Goal: Communication & Community: Answer question/provide support

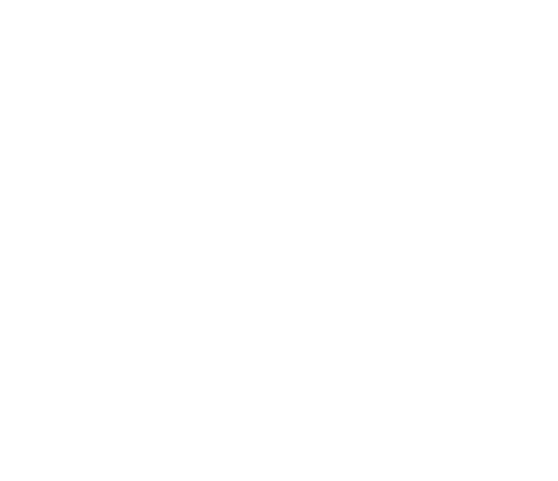
click at [124, 48] on div at bounding box center [279, 240] width 558 height 481
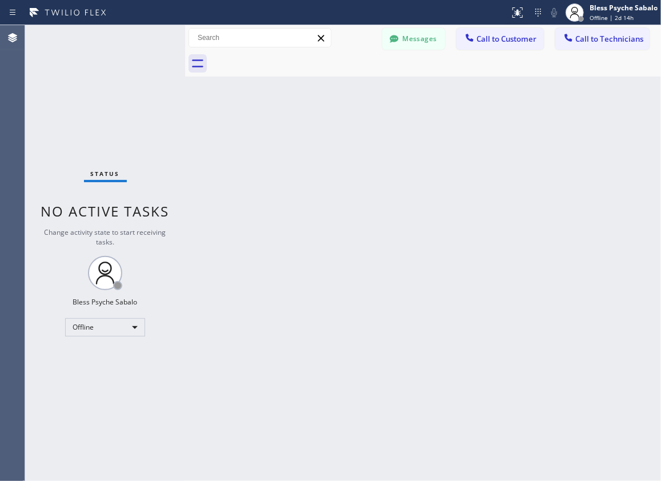
click at [126, 191] on div "Status No active tasks Change activity state to start receiving tasks. Bless Ps…" at bounding box center [105, 253] width 160 height 456
click at [412, 270] on div "Back to Dashboard Change Sender ID Customers Technicians AM [PERSON_NAME] [DATE…" at bounding box center [423, 253] width 476 height 456
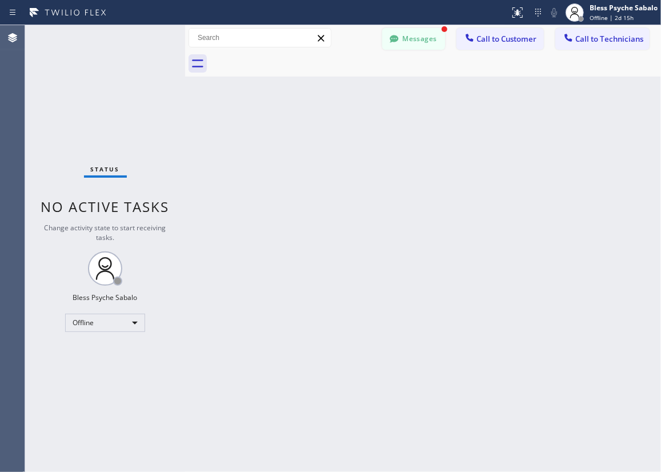
click at [410, 42] on button "Messages" at bounding box center [413, 39] width 63 height 22
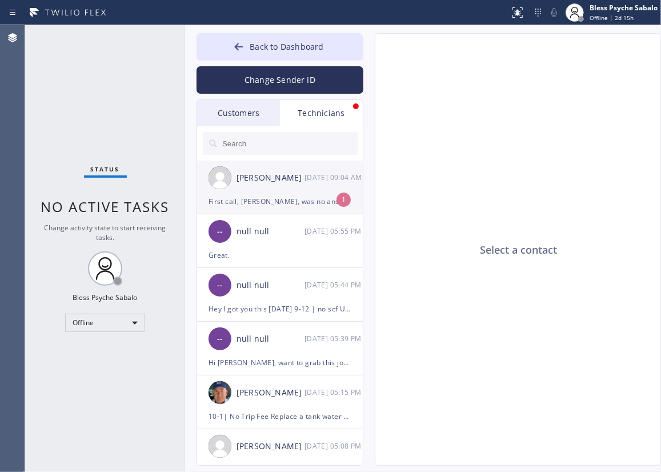
click at [254, 197] on div "First call, [PERSON_NAME], was no answer. We need it around for about 40 minute…" at bounding box center [280, 201] width 143 height 13
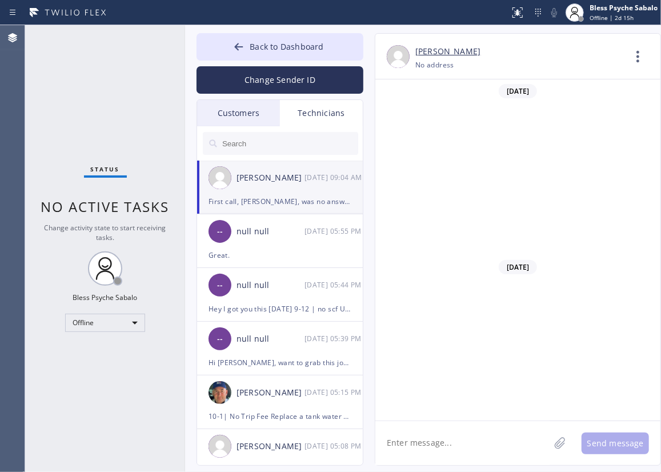
scroll to position [17254, 0]
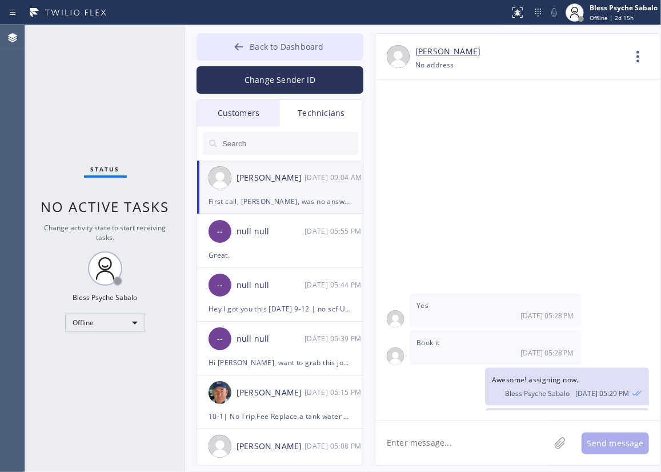
click at [270, 49] on span "Back to Dashboard" at bounding box center [287, 46] width 74 height 11
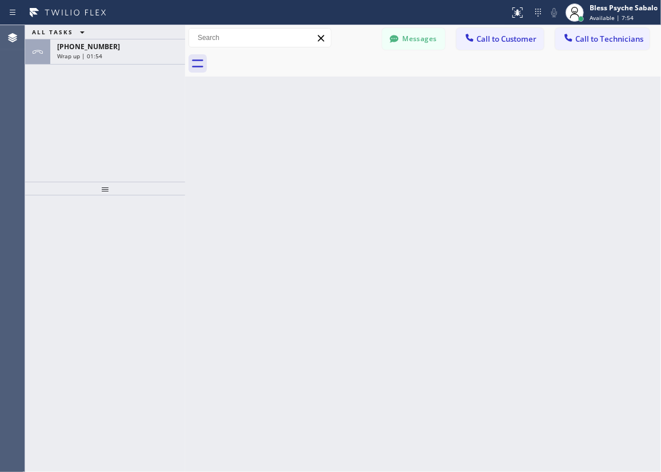
drag, startPoint x: 69, startPoint y: 43, endPoint x: 586, endPoint y: 220, distance: 546.0
click at [70, 43] on span "+13103839938" at bounding box center [88, 47] width 63 height 10
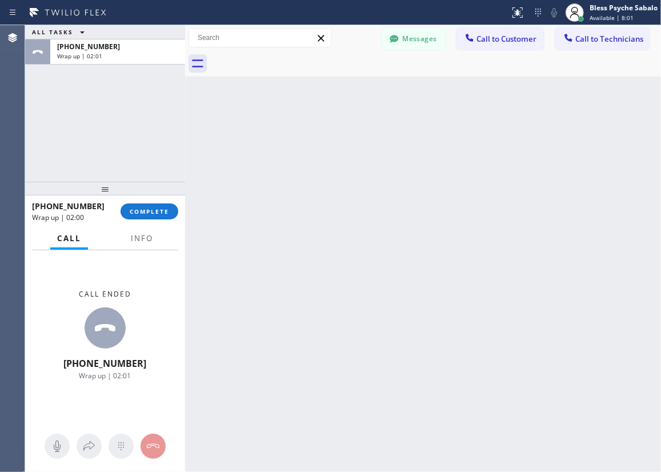
drag, startPoint x: 313, startPoint y: 249, endPoint x: 282, endPoint y: 227, distance: 38.2
click at [313, 243] on div "Back to Dashboard Change Sender ID Customers Technicians AM [PERSON_NAME] [DATE…" at bounding box center [423, 248] width 476 height 447
click at [158, 209] on span "COMPLETE" at bounding box center [149, 211] width 39 height 8
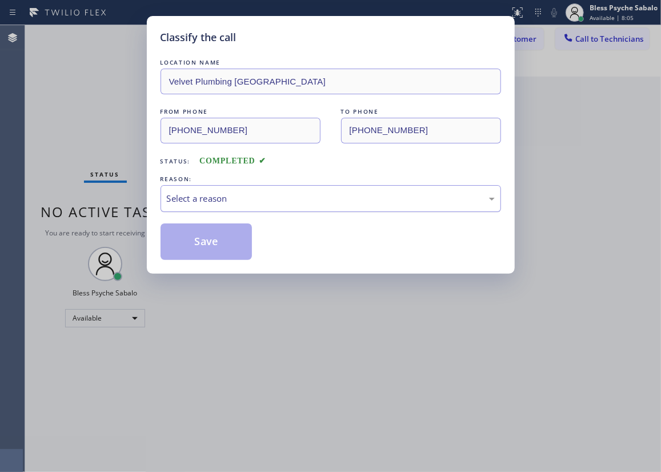
click at [374, 200] on div "Select a reason" at bounding box center [331, 198] width 328 height 13
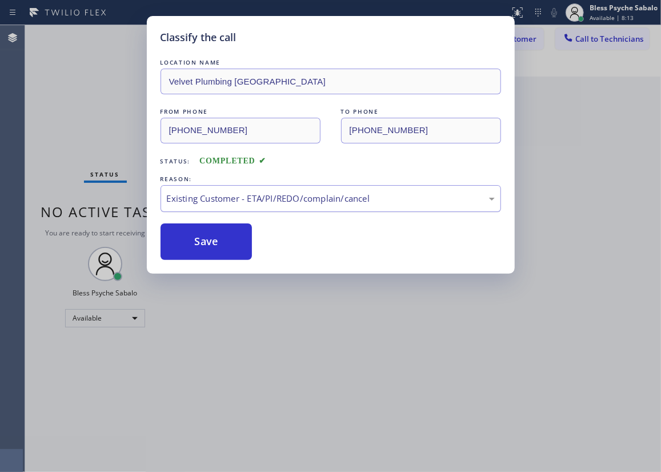
click at [383, 193] on div "Existing Customer - ETA/PI/REDO/complain/cancel" at bounding box center [331, 198] width 328 height 13
click at [236, 245] on button "Save" at bounding box center [207, 241] width 92 height 37
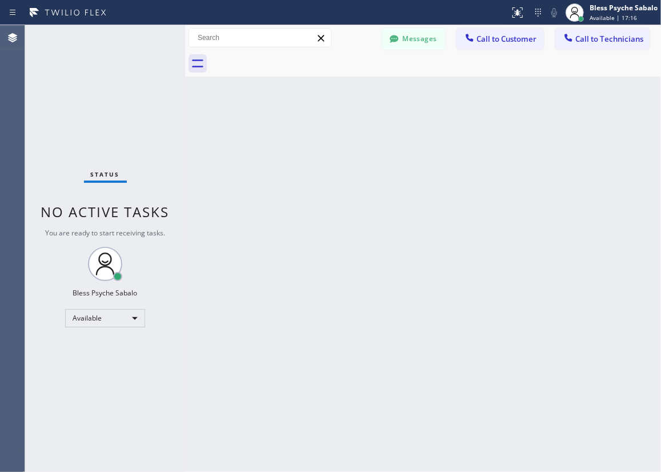
click at [282, 168] on div "Back to Dashboard Change Sender ID Customers Technicians AM [PERSON_NAME] [DATE…" at bounding box center [423, 248] width 476 height 447
click at [350, 158] on div "Back to Dashboard Change Sender ID Customers Technicians AM [PERSON_NAME] [DATE…" at bounding box center [423, 248] width 476 height 447
click at [410, 33] on button "Messages" at bounding box center [413, 39] width 63 height 22
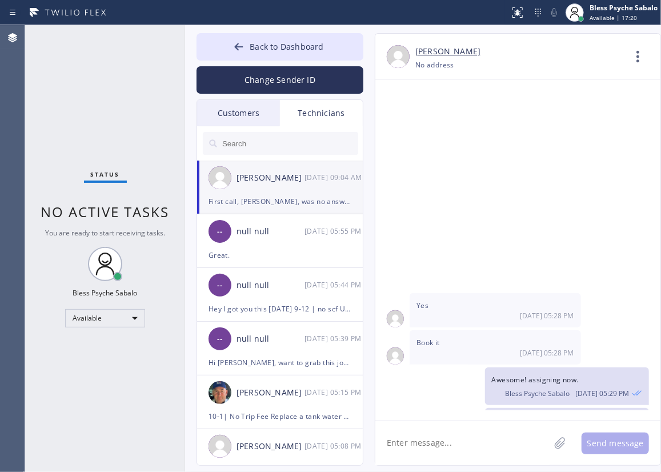
click at [282, 194] on div "Christopher Gonzales 08/25 09:04 AM" at bounding box center [280, 178] width 167 height 34
drag, startPoint x: 410, startPoint y: 350, endPoint x: 506, endPoint y: 387, distance: 103.0
drag, startPoint x: 508, startPoint y: 403, endPoint x: 518, endPoint y: 398, distance: 11.8
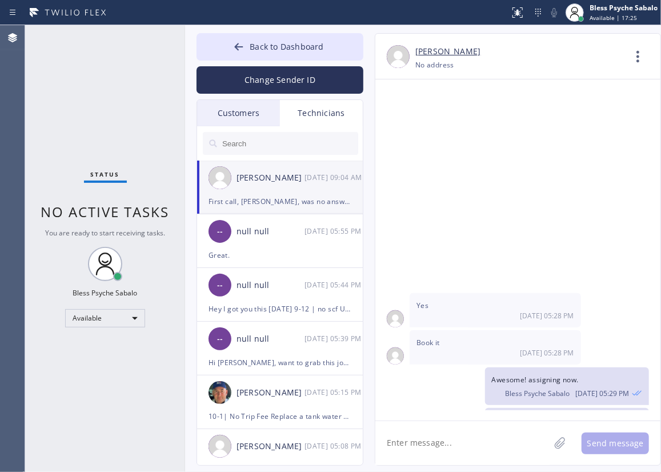
drag, startPoint x: 514, startPoint y: 393, endPoint x: 416, endPoint y: 350, distance: 107.2
drag, startPoint x: 509, startPoint y: 384, endPoint x: 419, endPoint y: 343, distance: 98.5
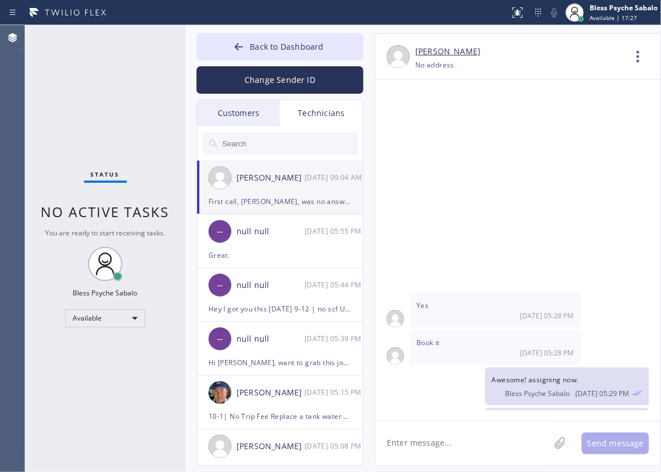
drag, startPoint x: 495, startPoint y: 382, endPoint x: 418, endPoint y: 348, distance: 83.7
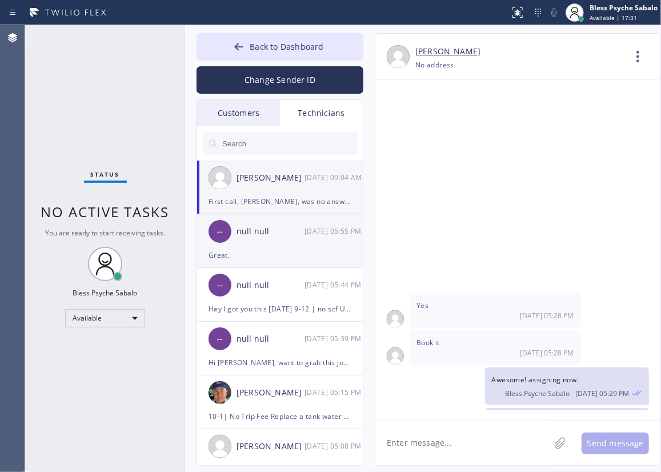
click at [236, 245] on div "-- null null 08/22 05:55 PM" at bounding box center [280, 231] width 167 height 34
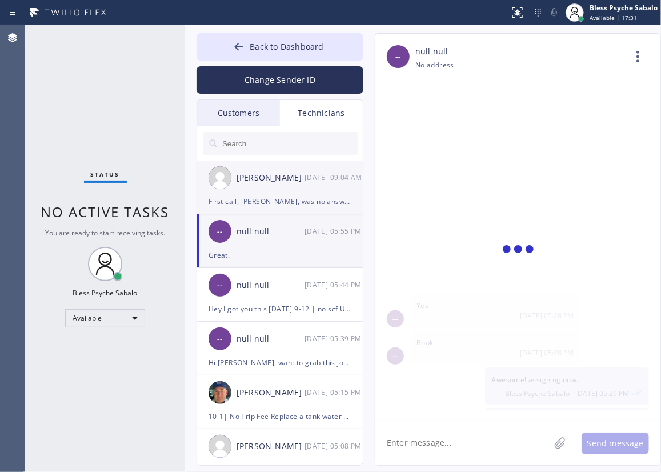
click at [259, 186] on div "Christopher Gonzales 08/25 09:04 AM" at bounding box center [280, 178] width 167 height 34
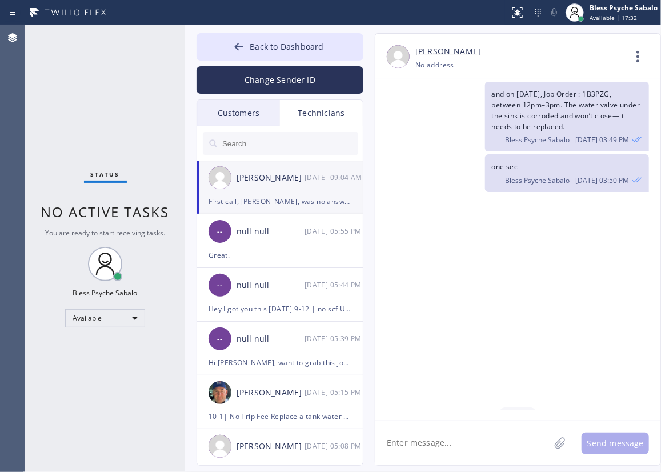
scroll to position [17254, 0]
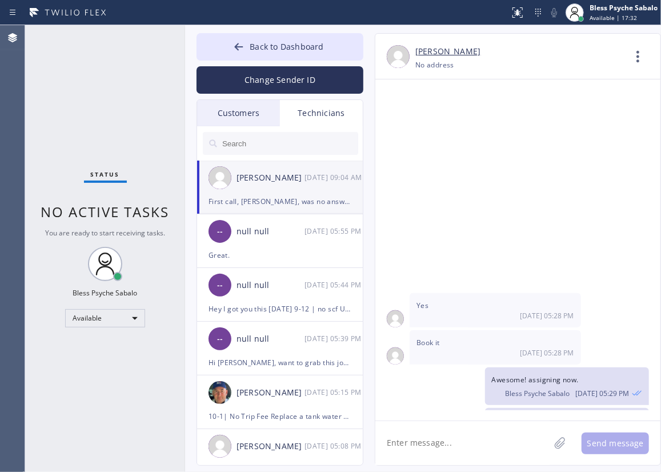
click at [229, 115] on div "Customers" at bounding box center [238, 113] width 83 height 26
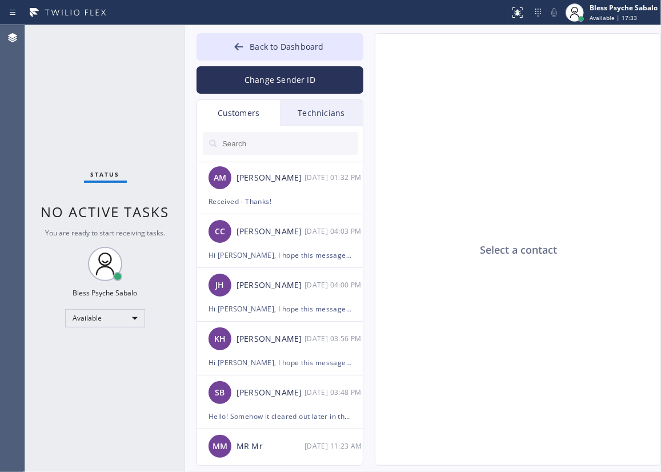
click at [325, 115] on div "Technicians" at bounding box center [321, 113] width 83 height 26
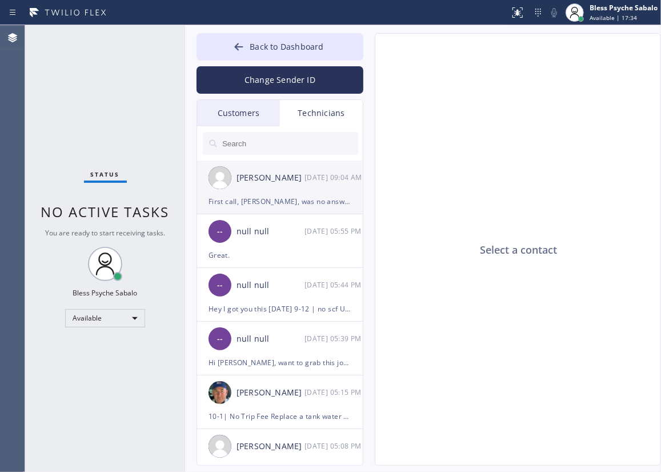
click at [319, 189] on div "Christopher Gonzales 08/25 09:04 AM" at bounding box center [280, 178] width 167 height 34
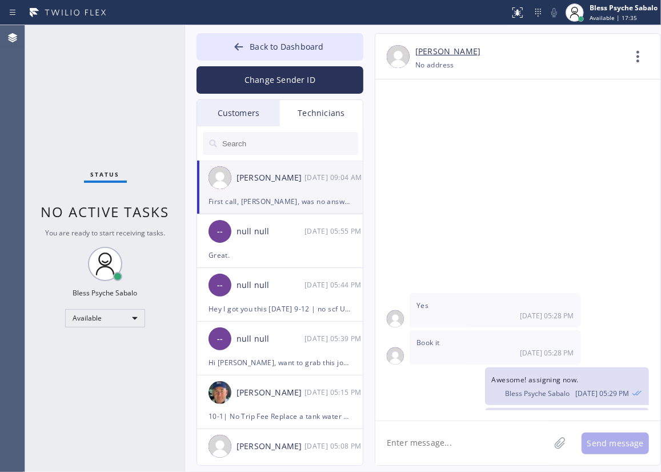
click at [481, 430] on textarea at bounding box center [462, 443] width 174 height 44
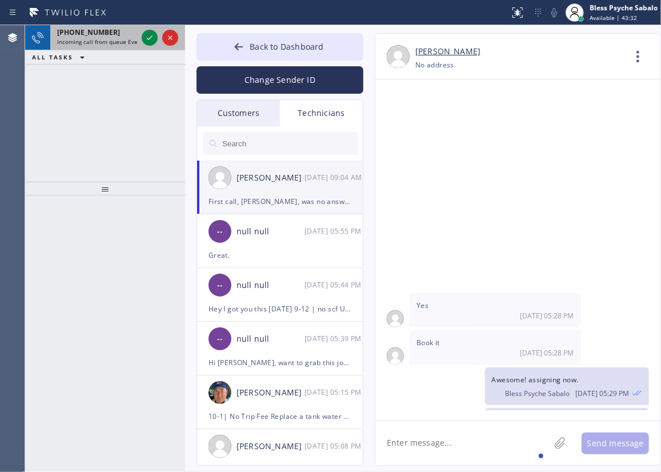
click at [85, 47] on div "+17606875020 Incoming call from queue Everybody" at bounding box center [94, 37] width 89 height 25
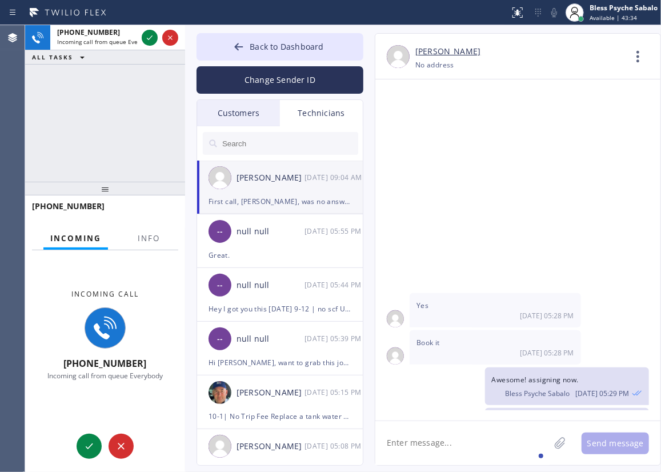
click at [145, 247] on div at bounding box center [149, 248] width 36 height 2
click at [147, 238] on span "Info" at bounding box center [149, 238] width 22 height 10
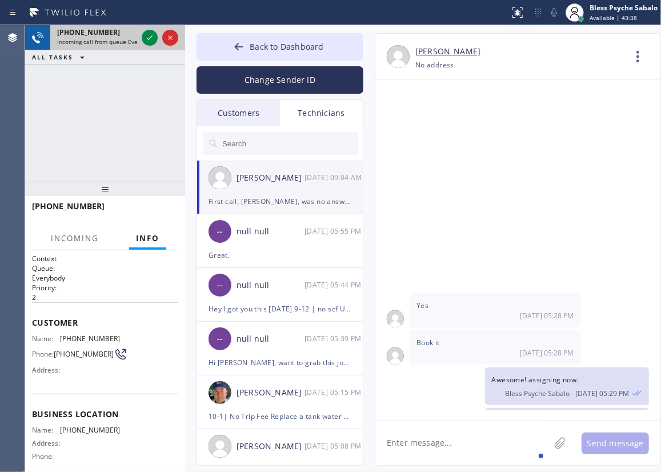
click at [114, 34] on div "+17606875020" at bounding box center [97, 32] width 80 height 10
click at [118, 28] on div "+17606875020" at bounding box center [97, 32] width 80 height 10
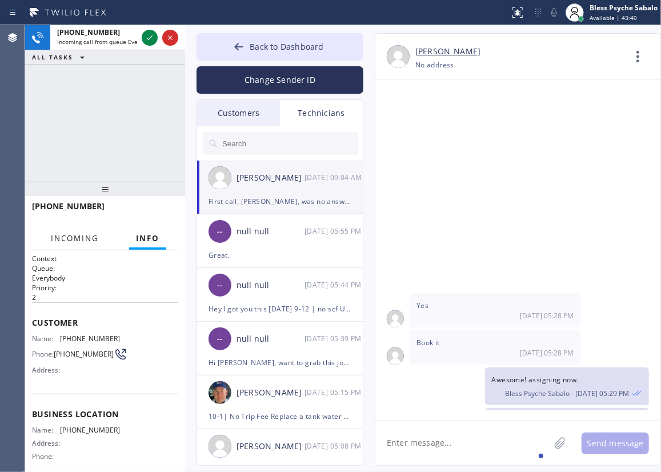
click at [78, 238] on span "Incoming" at bounding box center [75, 238] width 48 height 10
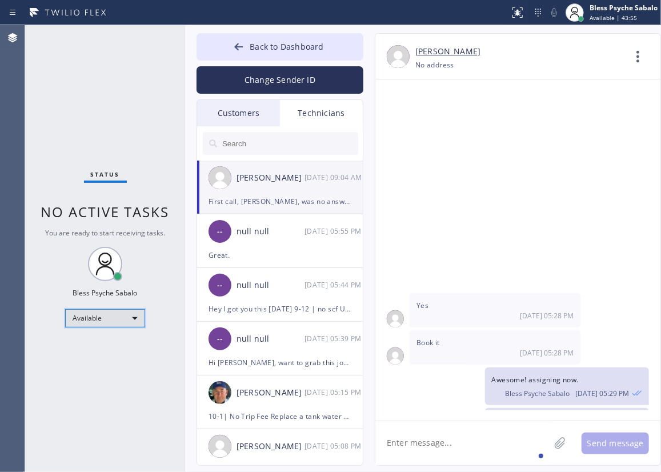
click at [126, 316] on div "Available" at bounding box center [105, 318] width 80 height 18
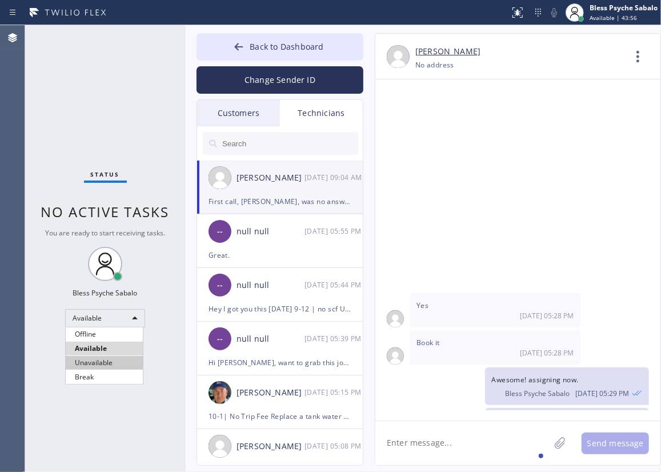
click at [125, 358] on li "Unavailable" at bounding box center [104, 363] width 77 height 14
click at [103, 218] on span "No active tasks" at bounding box center [105, 211] width 129 height 19
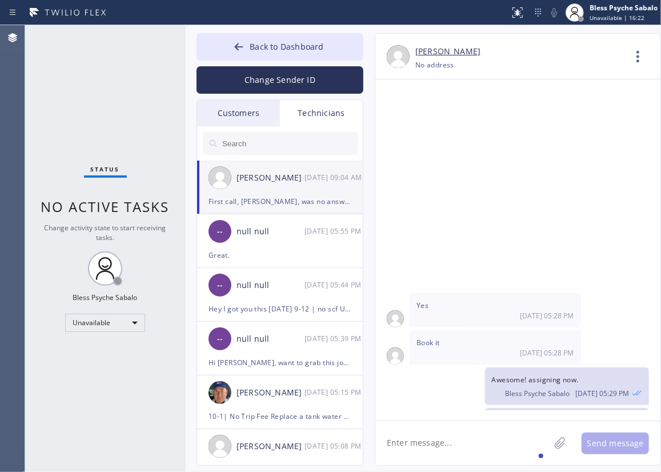
drag, startPoint x: 424, startPoint y: 282, endPoint x: 309, endPoint y: 149, distance: 175.4
click at [232, 42] on div at bounding box center [239, 48] width 14 height 14
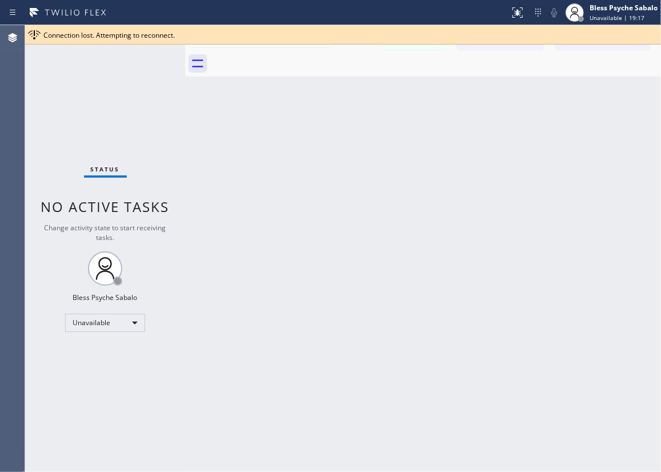
drag, startPoint x: 131, startPoint y: 38, endPoint x: 153, endPoint y: 32, distance: 22.5
click at [133, 37] on span "Connection lost. Attempting to reconnect." at bounding box center [108, 35] width 131 height 10
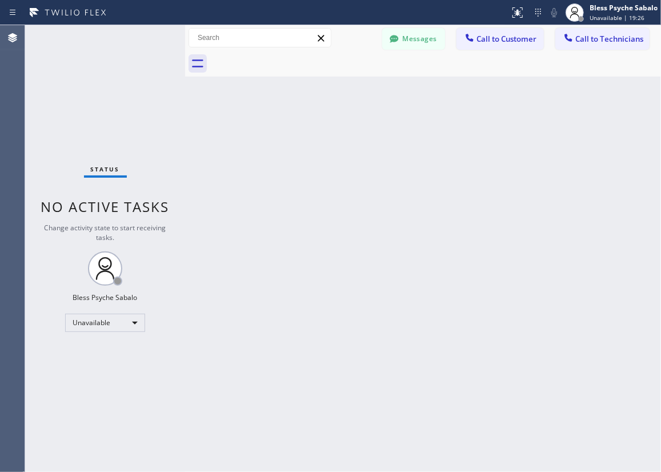
click at [367, 155] on div "Back to Dashboard Change Sender ID Customers Technicians AM Anthony Matthews 08…" at bounding box center [423, 248] width 476 height 447
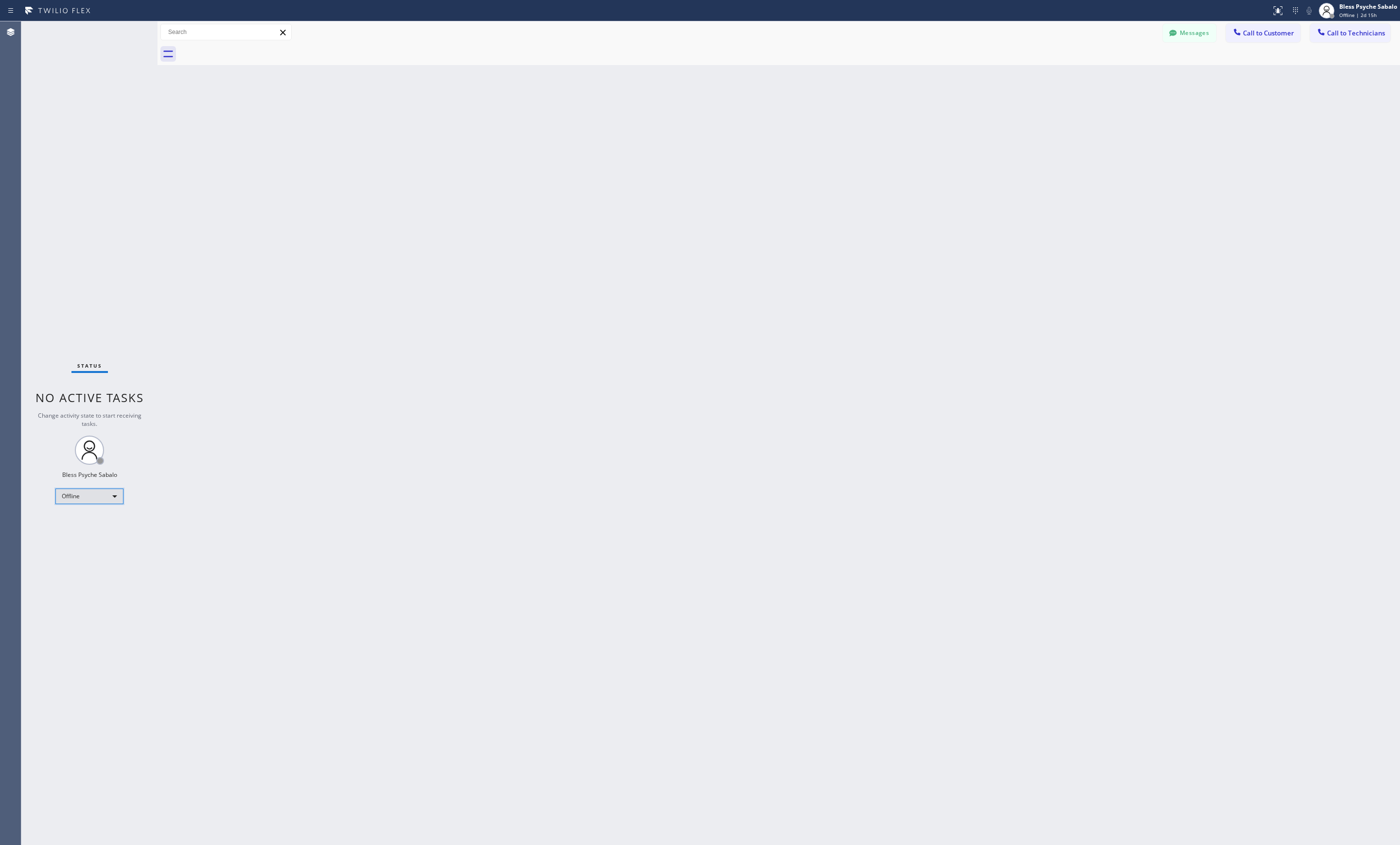
click at [59, 494] on div "Offline" at bounding box center [89, 496] width 68 height 15
click at [78, 527] on li "Available" at bounding box center [88, 523] width 65 height 12
click at [127, 33] on icon at bounding box center [128, 31] width 5 height 4
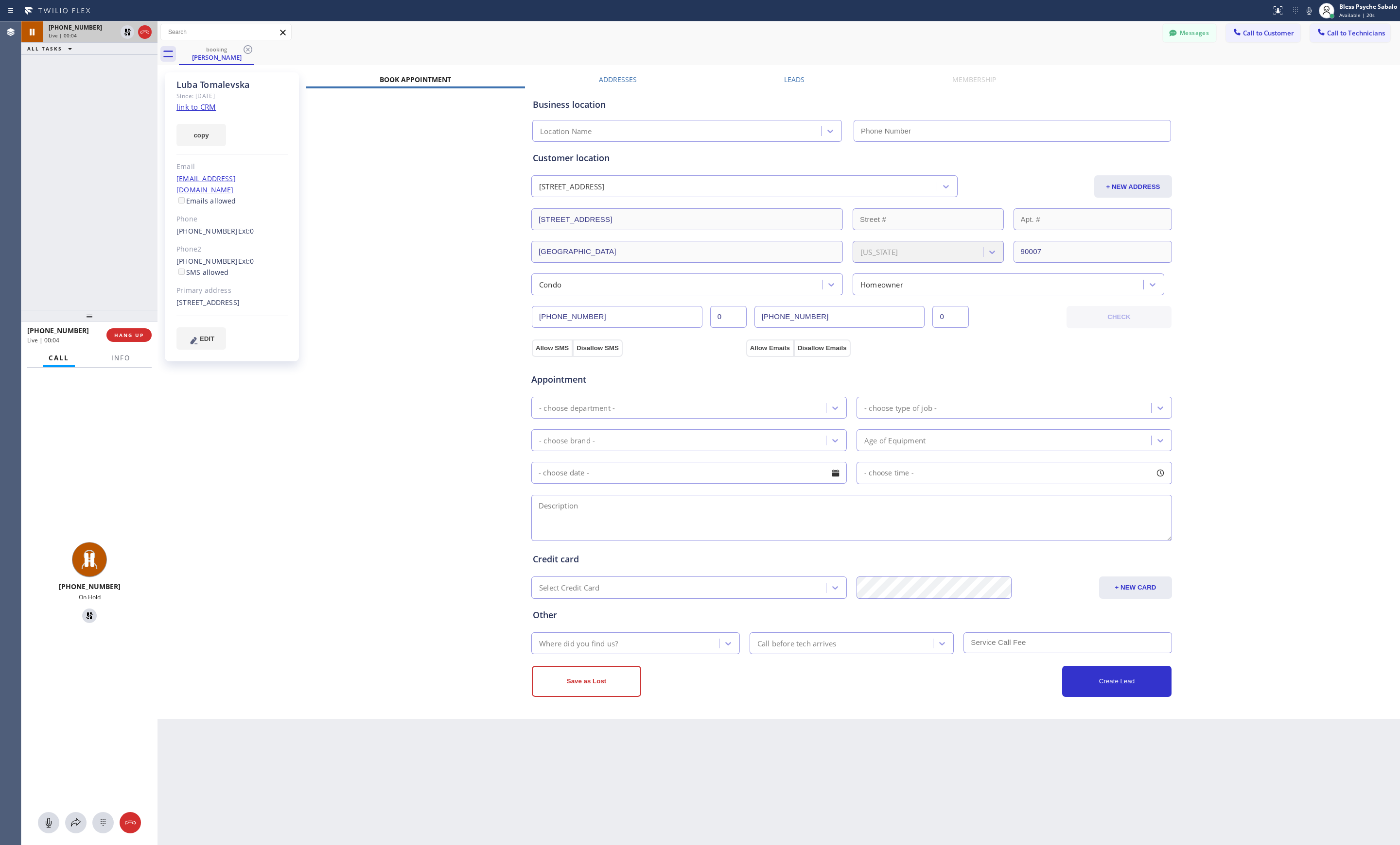
type input "(323) 746-8035"
drag, startPoint x: 144, startPoint y: 100, endPoint x: 156, endPoint y: 71, distance: 31.4
click at [145, 100] on div "+13103839938 Live | 05:41 ALL TASKS ALL TASKS ACTIVE TASKS TASKS IN WRAP UP" at bounding box center [89, 165] width 136 height 288
click at [146, 36] on icon at bounding box center [145, 32] width 12 height 12
click at [136, 63] on div "+13103839938 Live | 05:44 ALL TASKS ALL TASKS ACTIVE TASKS TASKS IN WRAP UP" at bounding box center [89, 165] width 136 height 288
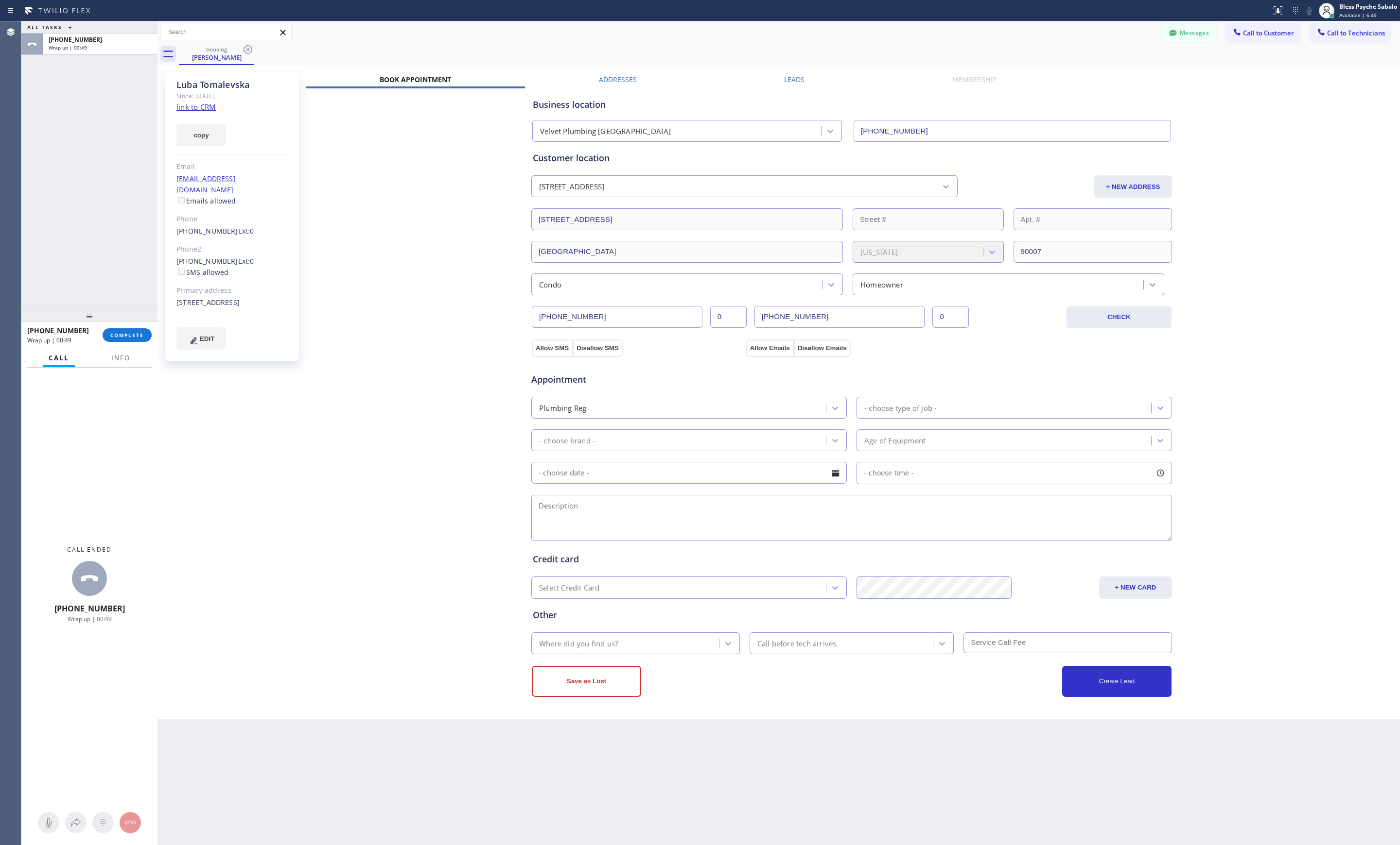
drag, startPoint x: 115, startPoint y: 43, endPoint x: 118, endPoint y: 213, distance: 170.0
click at [75, 213] on div "ALL TASKS ALL TASKS ACTIVE TASKS TASKS IN WRAP UP +13103839938 Wrap up | 00:49" at bounding box center [89, 165] width 136 height 288
drag, startPoint x: 174, startPoint y: 216, endPoint x: 97, endPoint y: 343, distance: 148.5
click at [227, 218] on div "Luba Tomalevska Since: 20 may 2020 link to CRM copy Email luba@lvarch.com Email…" at bounding box center [232, 217] width 134 height 289
copy div "(310) 383-9938"
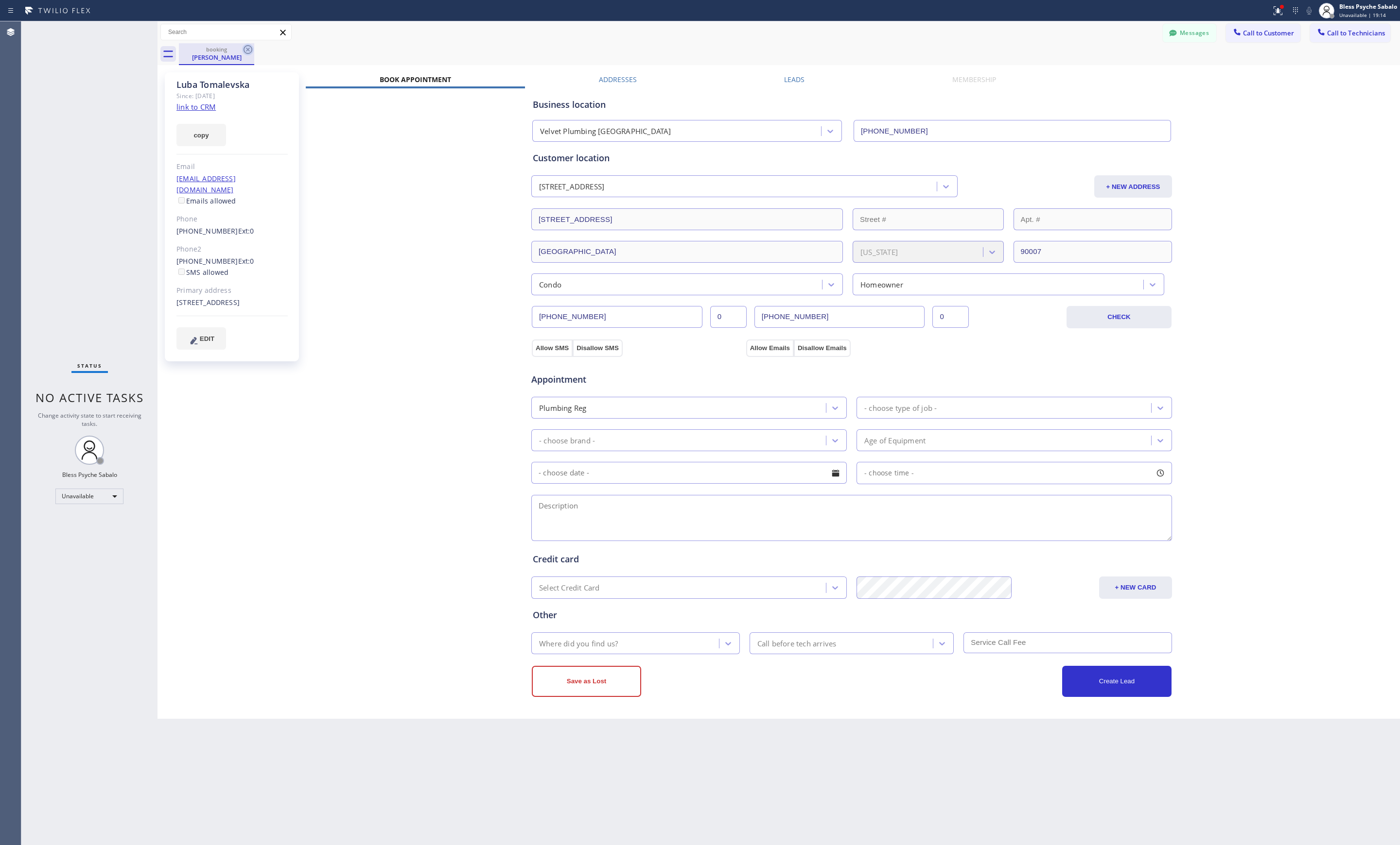
click at [248, 52] on icon at bounding box center [248, 49] width 12 height 12
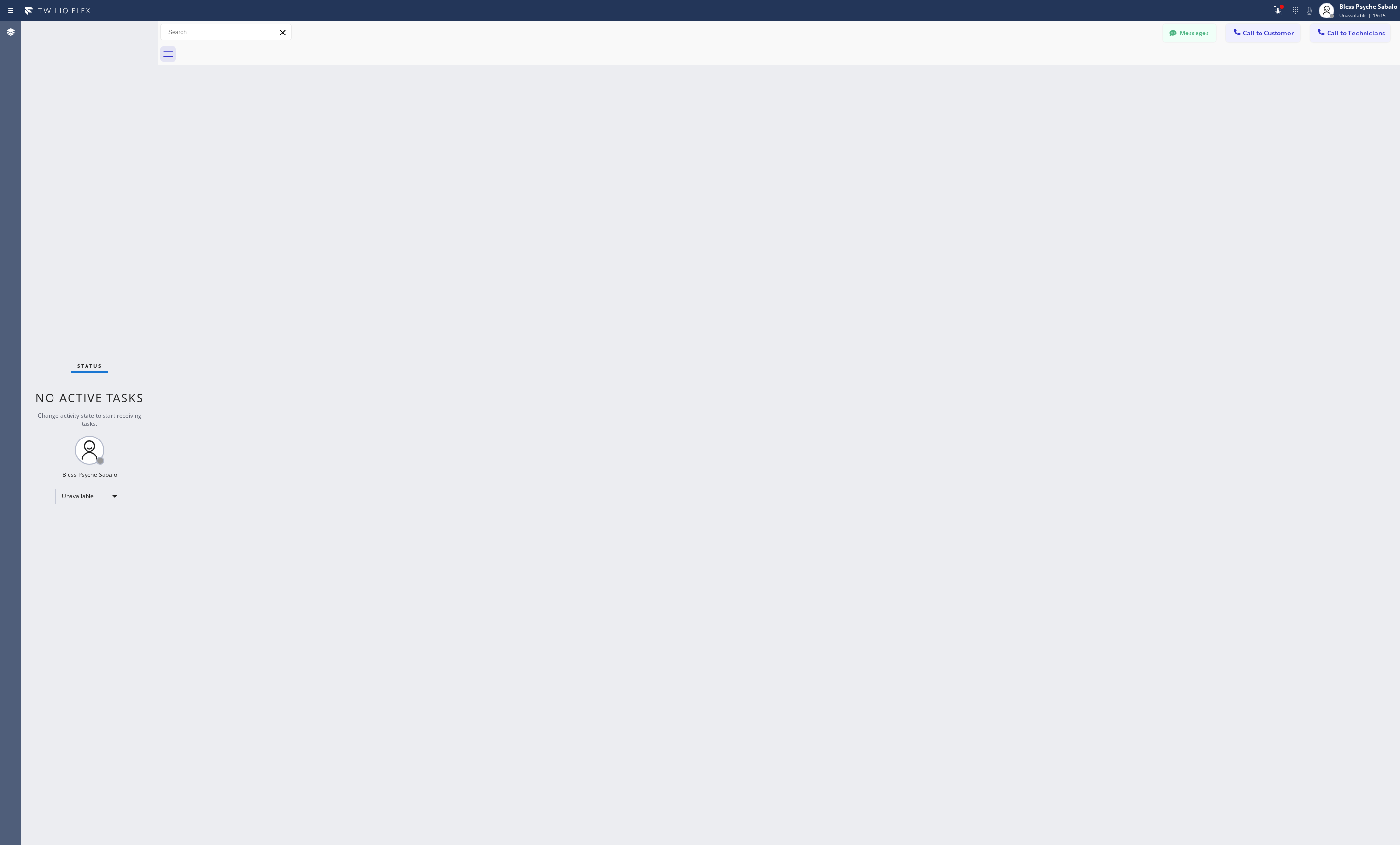
drag, startPoint x: 276, startPoint y: 131, endPoint x: 248, endPoint y: 37, distance: 98.1
click at [248, 37] on div "Back to Dashboard Change Sender ID Customers Technicians AM [PERSON_NAME] [DATE…" at bounding box center [778, 433] width 1243 height 824
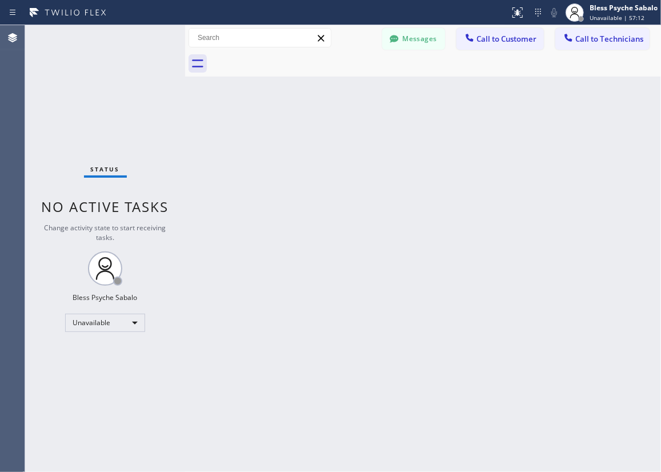
click at [371, 234] on div "Back to Dashboard Change Sender ID Customers Technicians AM [PERSON_NAME] [DATE…" at bounding box center [423, 248] width 476 height 447
click at [199, 151] on div "Back to Dashboard Change Sender ID Customers Technicians AM [PERSON_NAME] [DATE…" at bounding box center [423, 248] width 476 height 447
drag, startPoint x: 309, startPoint y: 277, endPoint x: 583, endPoint y: 309, distance: 275.6
click at [309, 277] on div "Back to Dashboard Change Sender ID Customers Technicians AM [PERSON_NAME] [DATE…" at bounding box center [423, 248] width 476 height 447
click at [422, 101] on div "Back to Dashboard Change Sender ID Customers Technicians AM [PERSON_NAME] [DATE…" at bounding box center [423, 248] width 476 height 447
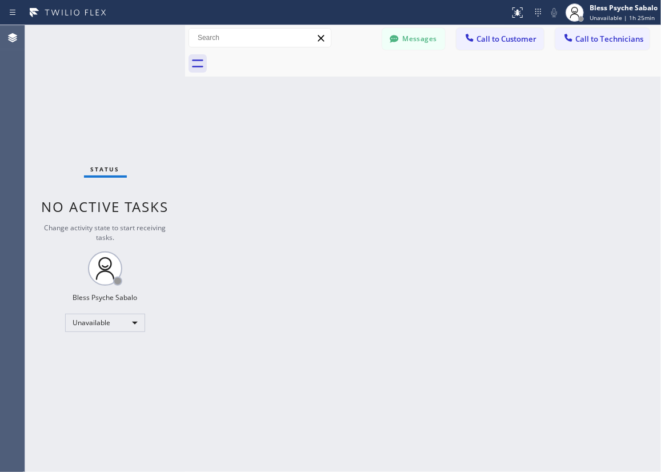
click at [290, 202] on div "Back to Dashboard Change Sender ID Customers Technicians AM [PERSON_NAME] [DATE…" at bounding box center [423, 248] width 476 height 447
click at [257, 259] on div "Back to Dashboard Change Sender ID Customers Technicians AM [PERSON_NAME] [DATE…" at bounding box center [423, 248] width 476 height 447
drag, startPoint x: 289, startPoint y: 315, endPoint x: 298, endPoint y: 291, distance: 26.2
click at [296, 298] on div "Back to Dashboard Change Sender ID Customers Technicians AM [PERSON_NAME] [DATE…" at bounding box center [423, 248] width 476 height 447
click at [417, 44] on button "Messages" at bounding box center [413, 39] width 63 height 22
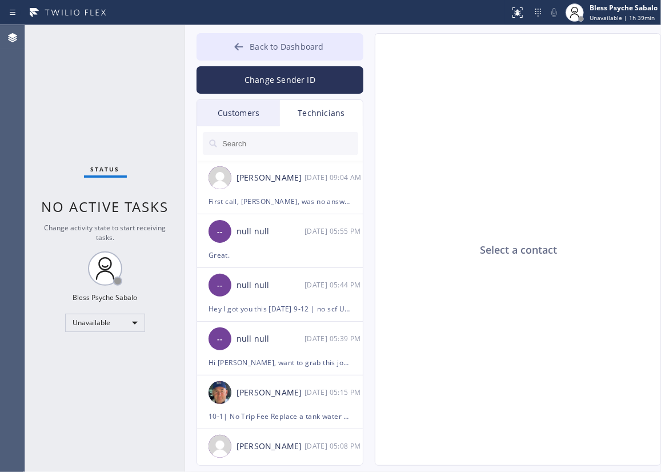
click at [241, 49] on icon at bounding box center [238, 46] width 11 height 11
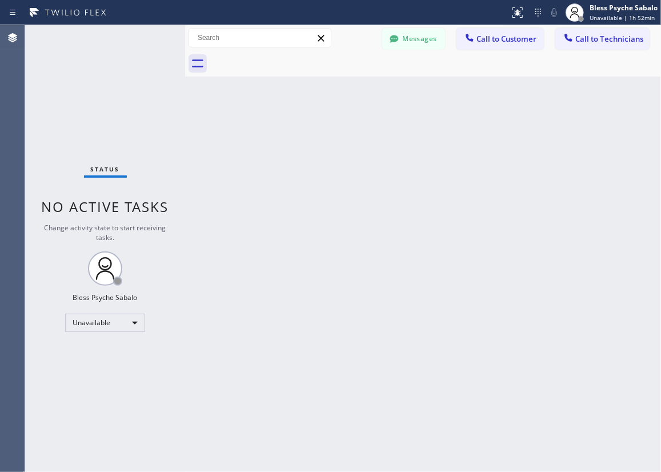
click at [353, 97] on div "Back to Dashboard Change Sender ID Customers Technicians AM [PERSON_NAME] [DATE…" at bounding box center [423, 248] width 476 height 447
click at [616, 42] on span "Call to Technicians" at bounding box center [610, 39] width 68 height 10
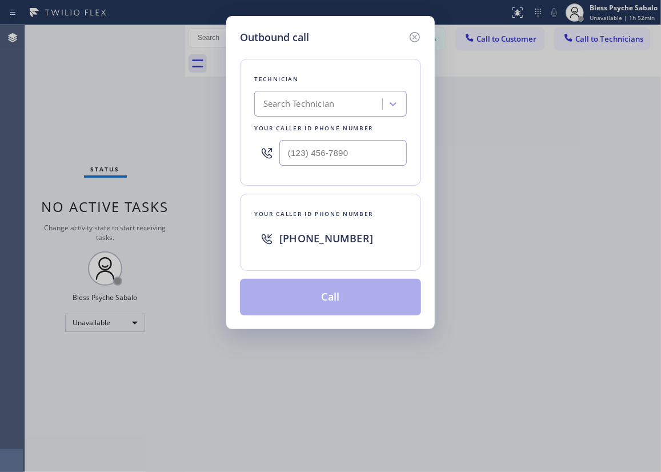
click at [283, 99] on div "Search Technician" at bounding box center [298, 104] width 71 height 13
type input "hovik"
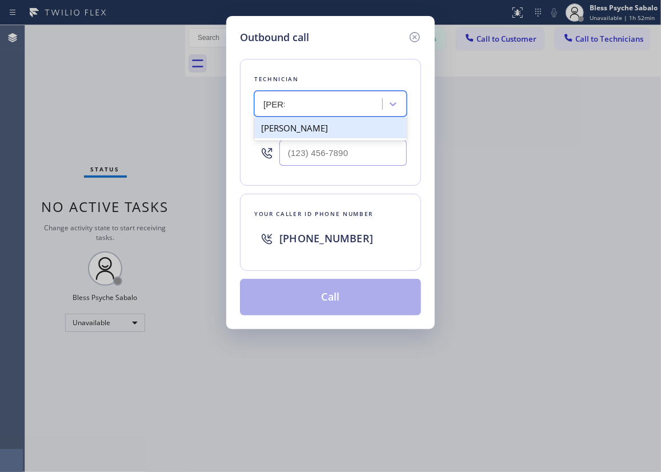
click at [318, 133] on div "Hovik Khachaturyan" at bounding box center [330, 128] width 153 height 21
type input "(818) 966-9606"
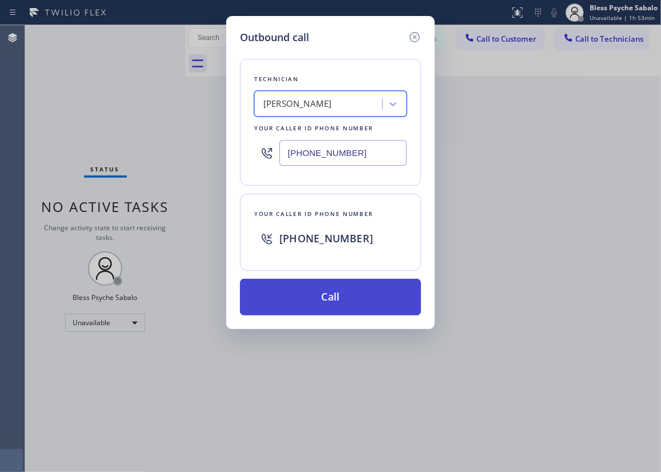
click at [352, 296] on button "Call" at bounding box center [330, 297] width 181 height 37
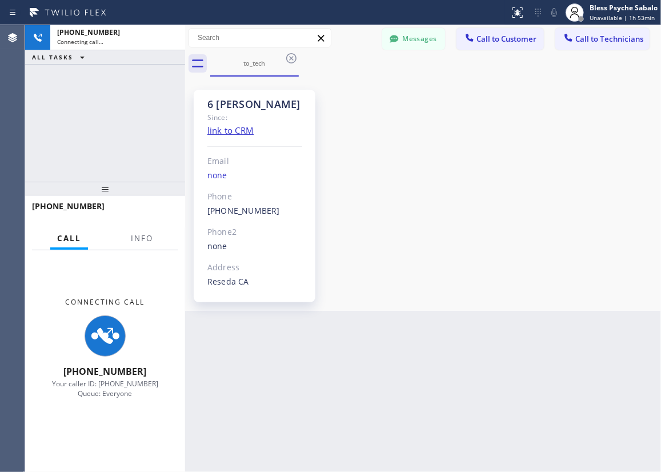
scroll to position [14298, 0]
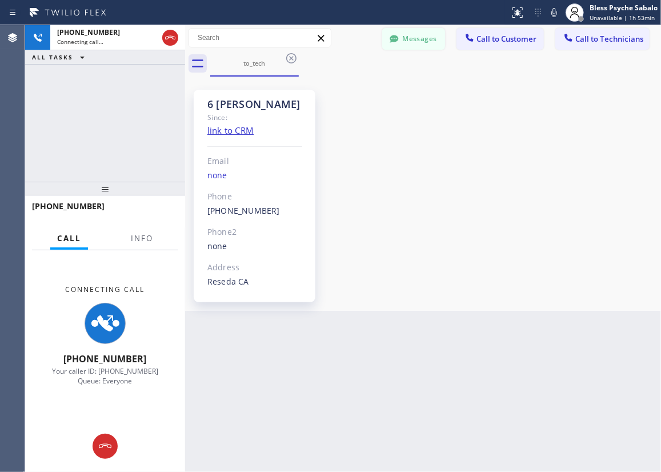
drag, startPoint x: 442, startPoint y: 175, endPoint x: 405, endPoint y: 49, distance: 131.1
click at [442, 175] on div "6 LA Hovik Since: link to CRM Email none Phone (818) 966-9606 Outbound call Tec…" at bounding box center [423, 193] width 470 height 229
click at [408, 49] on button "Messages" at bounding box center [413, 39] width 63 height 22
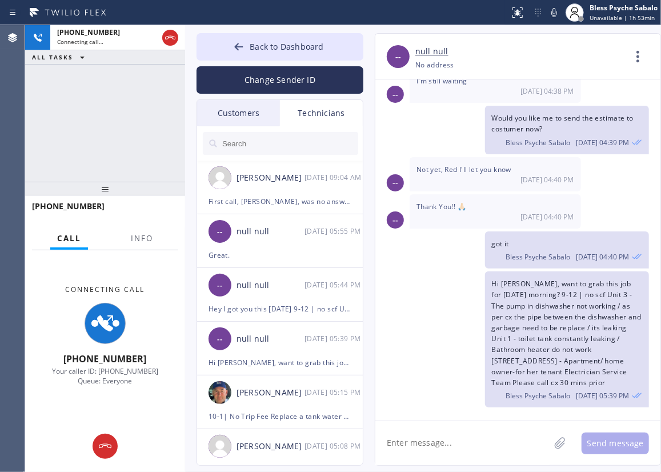
click at [409, 40] on div "-- null null +18189669606 Choose phone number +18189669606 No address Contact F…" at bounding box center [517, 57] width 285 height 46
click at [318, 132] on input "text" at bounding box center [289, 143] width 137 height 23
click at [321, 127] on div at bounding box center [280, 143] width 167 height 34
click at [325, 121] on div "Technicians" at bounding box center [321, 113] width 83 height 26
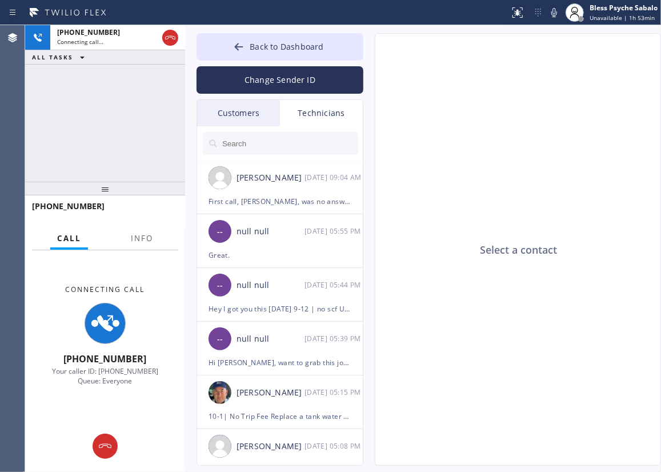
click at [322, 136] on input "text" at bounding box center [289, 143] width 137 height 23
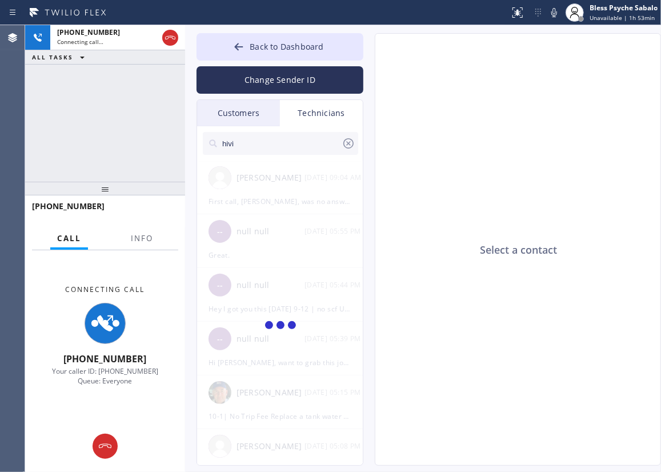
type input "hivik"
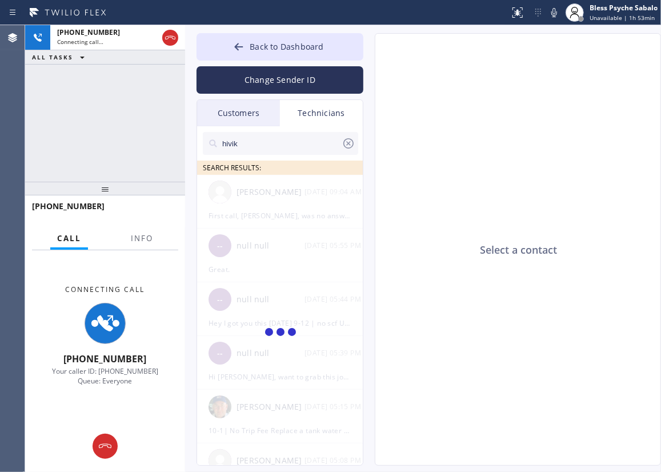
drag, startPoint x: 245, startPoint y: 143, endPoint x: 238, endPoint y: 142, distance: 6.9
click at [191, 146] on div "Back to Dashboard Change Sender ID Customers Technicians AM [PERSON_NAME] [DATE…" at bounding box center [423, 248] width 476 height 447
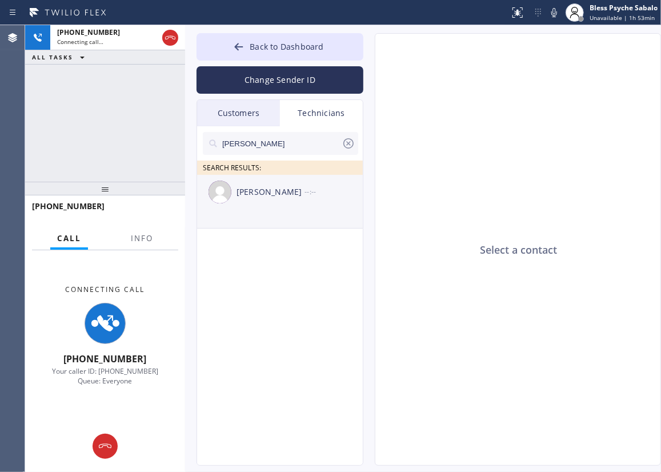
type input "hovik"
click at [242, 213] on li "Hovik Khachaturyan --:--" at bounding box center [280, 202] width 167 height 54
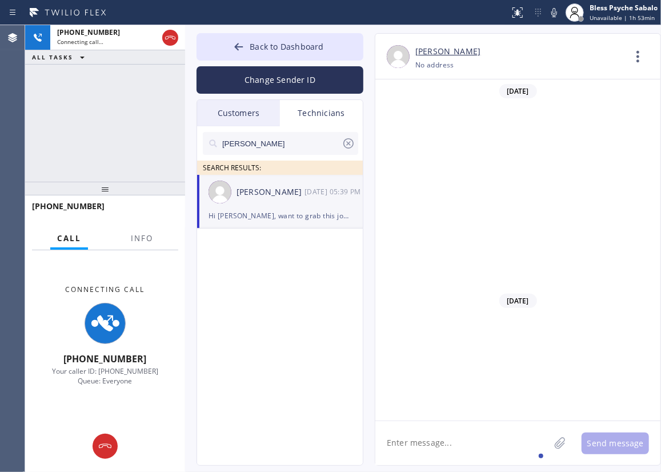
click at [473, 424] on textarea at bounding box center [462, 443] width 174 height 44
type textarea "v"
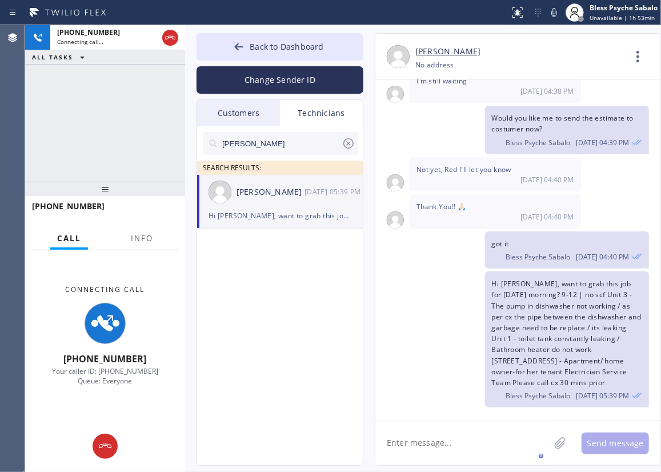
paste textarea "sewer line for the shower is leaking underneath the house "[STREET_ADDRESS]"
type textarea "sewer line for the shower is leaking underneath the house "[STREET_ADDRESS]"
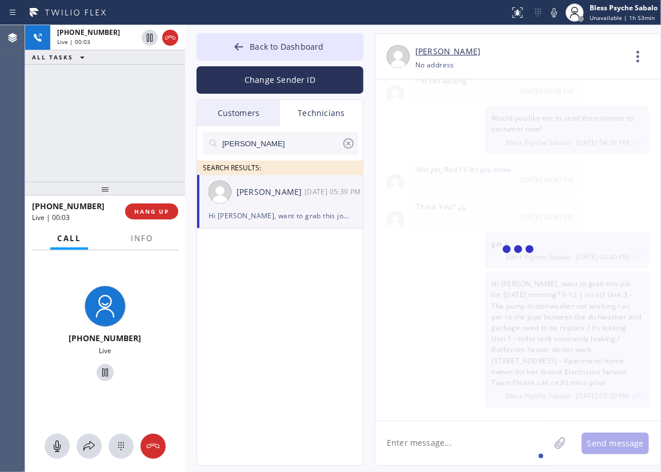
scroll to position [14388, 0]
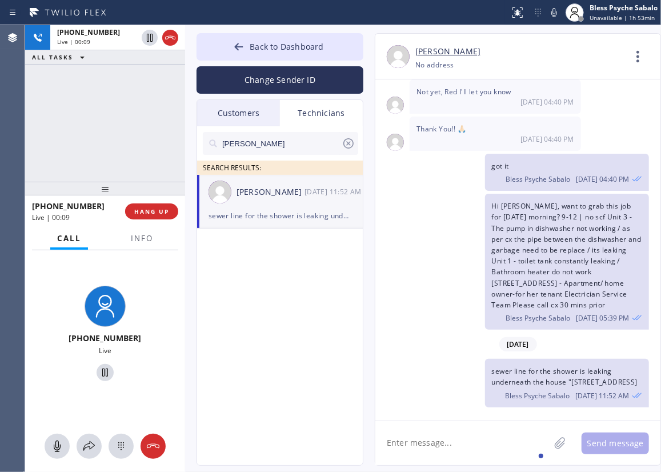
click at [480, 442] on textarea at bounding box center [462, 443] width 174 height 44
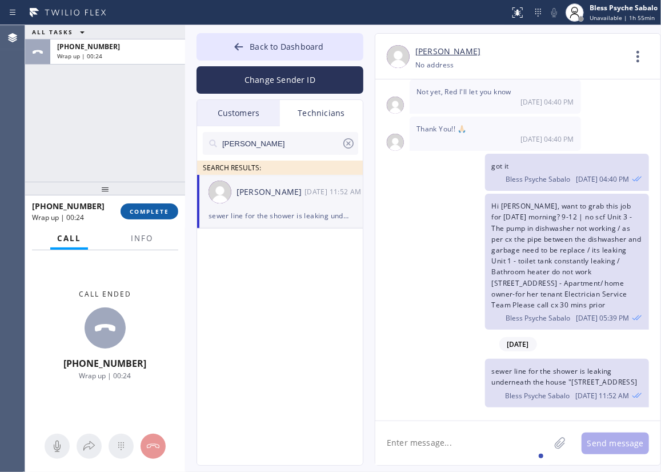
click at [160, 209] on span "COMPLETE" at bounding box center [149, 211] width 39 height 8
drag, startPoint x: 279, startPoint y: 261, endPoint x: 638, endPoint y: 261, distance: 358.3
click at [280, 261] on div "hovik SEARCH RESULTS: Hovik Khachaturyan 08/25 11:52 AM sewer line for the show…" at bounding box center [280, 308] width 167 height 365
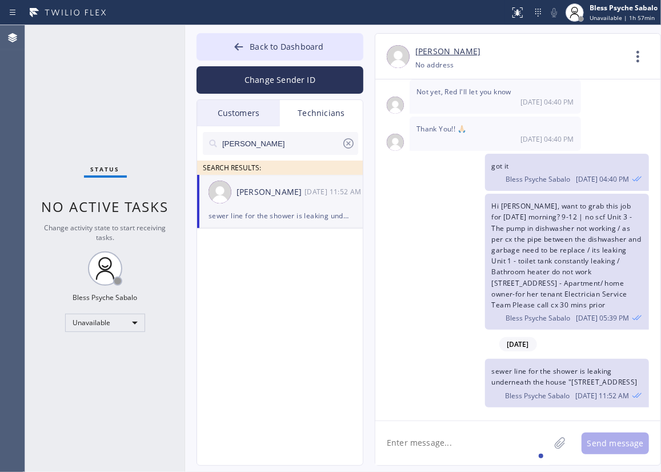
drag, startPoint x: 194, startPoint y: 275, endPoint x: 218, endPoint y: 241, distance: 41.1
click at [200, 269] on div "Back to Dashboard Change Sender ID Customers Technicians AM Anthony Matthews 08…" at bounding box center [423, 248] width 476 height 447
click at [343, 147] on icon at bounding box center [349, 144] width 14 height 14
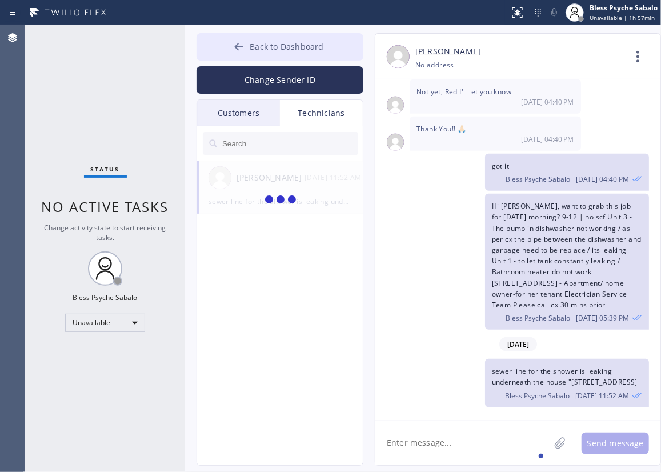
click at [322, 51] on button "Back to Dashboard" at bounding box center [280, 46] width 167 height 27
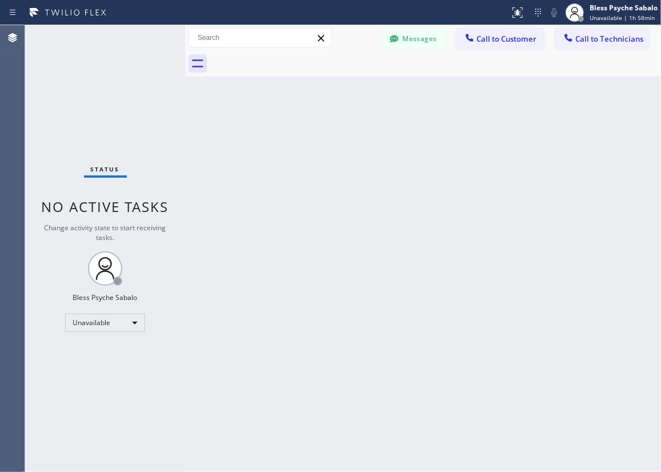
click at [306, 230] on div "Back to Dashboard Change Sender ID Customers Technicians AM Anthony Matthews 08…" at bounding box center [423, 248] width 476 height 447
drag, startPoint x: 294, startPoint y: 229, endPoint x: 321, endPoint y: 135, distance: 97.7
click at [294, 229] on div "Back to Dashboard Change Sender ID Customers Technicians AM Anthony Matthews 08…" at bounding box center [423, 248] width 476 height 447
click at [436, 37] on button "Messages" at bounding box center [413, 39] width 63 height 22
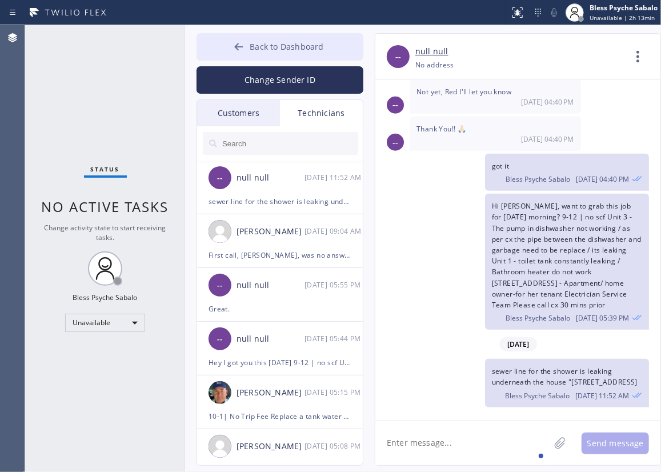
click at [252, 42] on span "Back to Dashboard" at bounding box center [287, 46] width 74 height 11
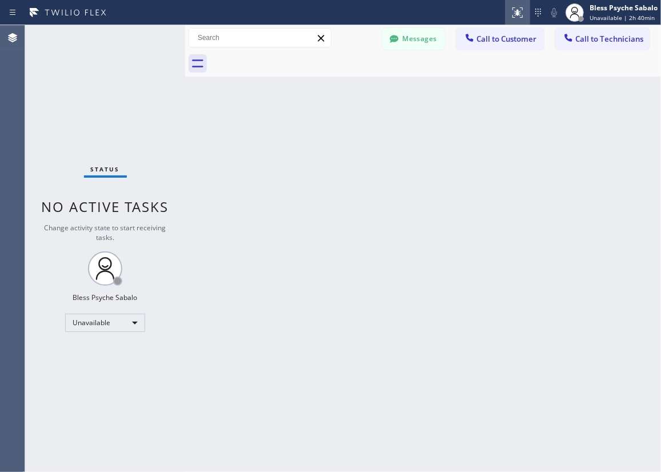
drag, startPoint x: 431, startPoint y: 147, endPoint x: 508, endPoint y: 3, distance: 163.6
click at [438, 123] on div "Back to Dashboard Change Sender ID Customers Technicians AM Anthony Matthews 08…" at bounding box center [423, 248] width 476 height 447
click at [353, 117] on div "Back to Dashboard Change Sender ID Customers Technicians AM Anthony Matthews 08…" at bounding box center [423, 248] width 476 height 447
click at [579, 42] on span "Call to Technicians" at bounding box center [610, 39] width 68 height 10
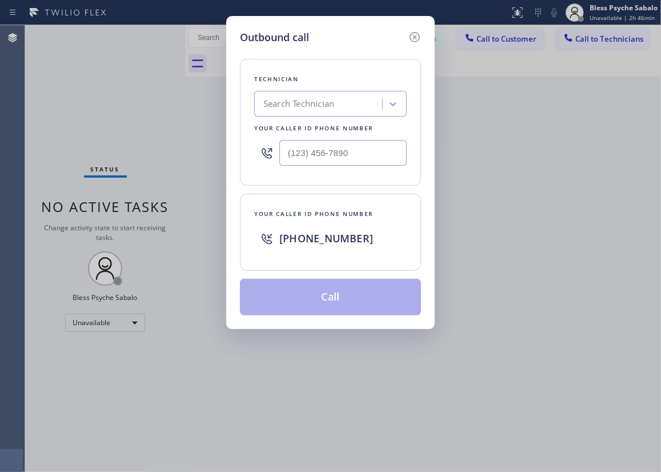
click at [333, 106] on div "Search Technician" at bounding box center [298, 104] width 71 height 13
type input "chris"
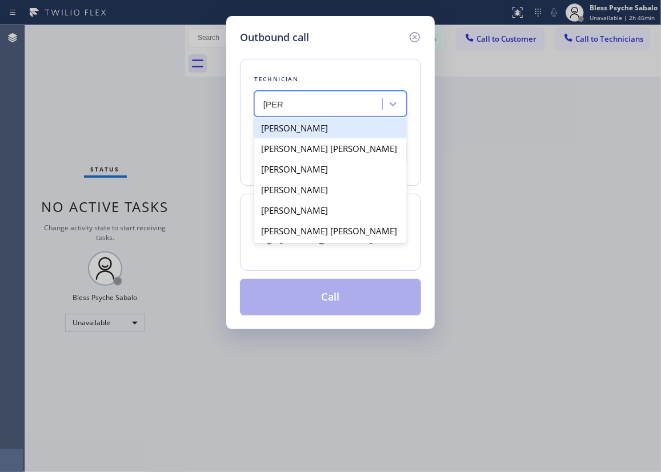
click at [349, 127] on div "[PERSON_NAME]" at bounding box center [330, 128] width 153 height 21
type input "(951) 751-8609"
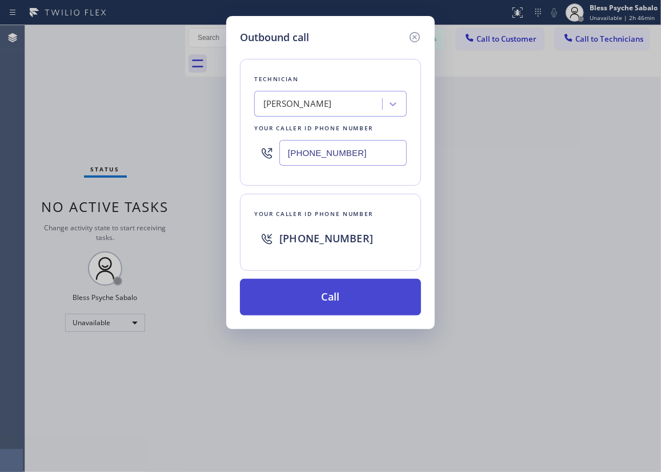
click at [357, 305] on button "Call" at bounding box center [330, 297] width 181 height 37
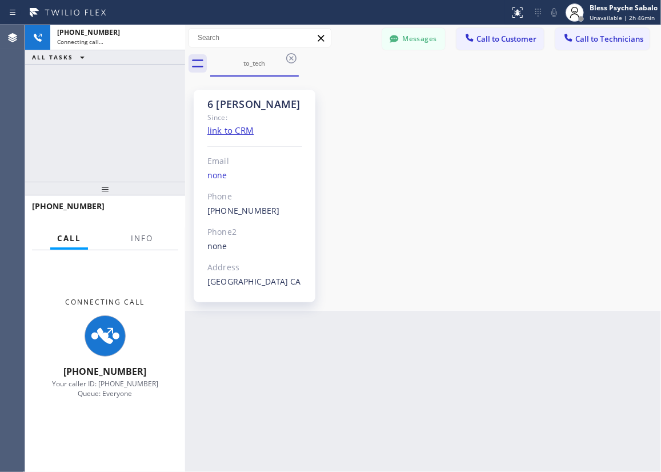
click at [534, 165] on div "6 OC Christopher Since: link to CRM Email none Phone (951) 751-8609 Outbound ca…" at bounding box center [423, 193] width 470 height 229
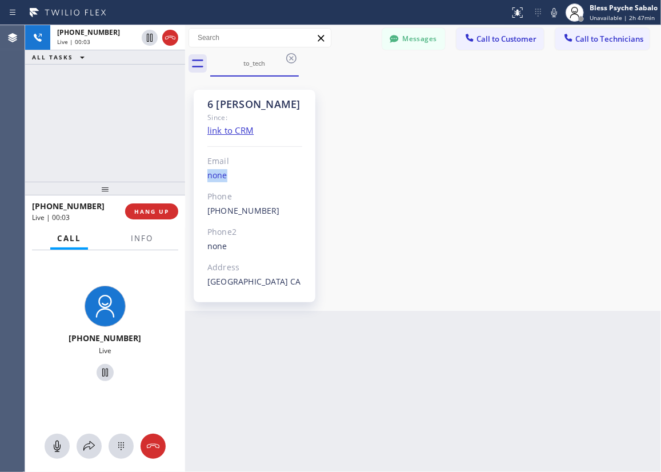
click at [383, 245] on div "6 OC Christopher Since: link to CRM Email none Phone (951) 751-8609 Outbound ca…" at bounding box center [423, 193] width 470 height 229
click at [135, 217] on button "HANG UP" at bounding box center [151, 211] width 53 height 16
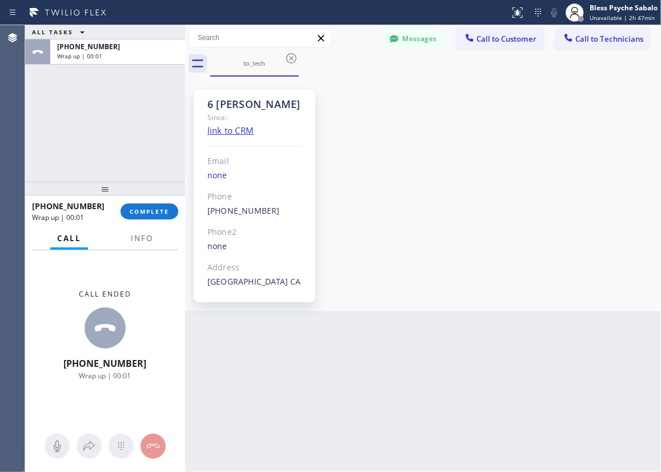
click at [465, 182] on div "6 OC Christopher Since: link to CRM Email none Phone (951) 751-8609 Outbound ca…" at bounding box center [423, 193] width 470 height 229
click at [167, 205] on button "COMPLETE" at bounding box center [150, 211] width 58 height 16
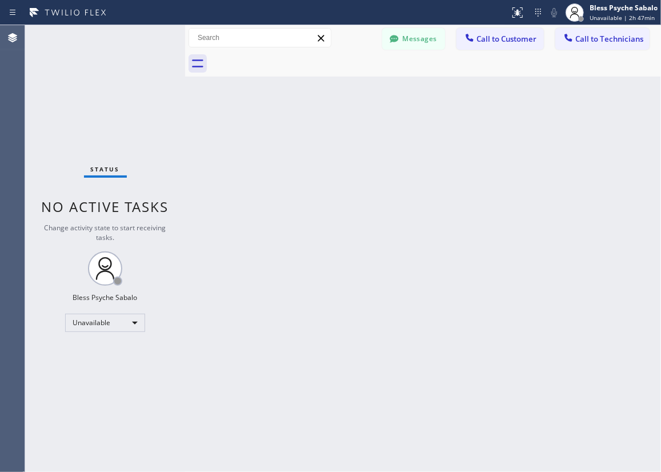
click at [595, 34] on span "Call to Technicians" at bounding box center [610, 39] width 68 height 10
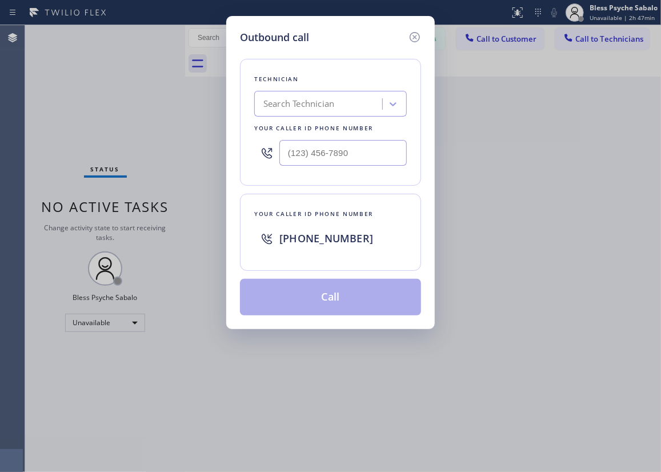
click at [346, 97] on div "Search Technician" at bounding box center [320, 104] width 125 height 20
type input "chris"
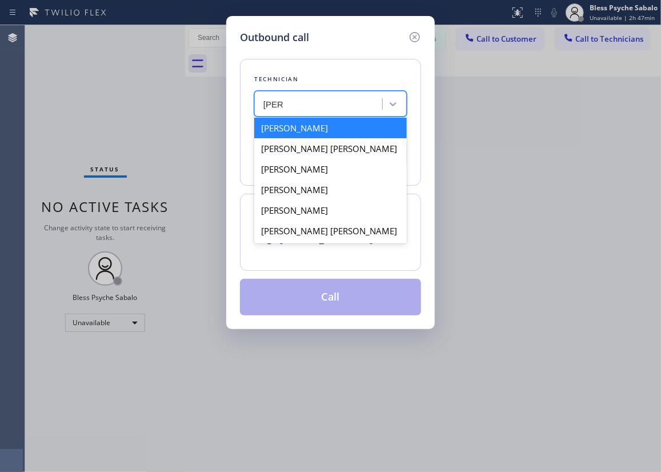
click at [338, 129] on div "[PERSON_NAME]" at bounding box center [330, 128] width 153 height 21
type input "(951) 751-8609"
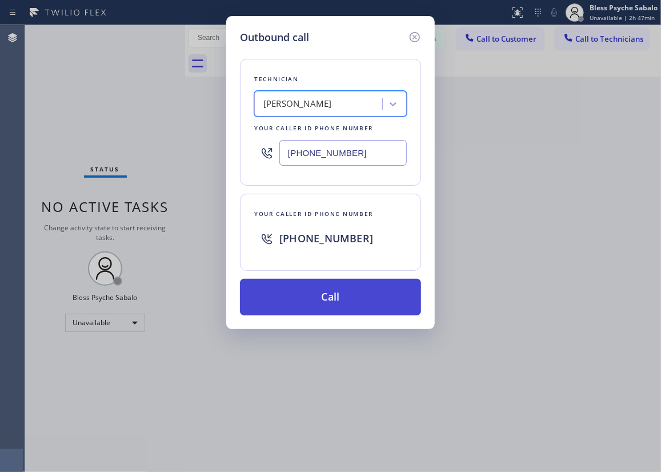
click at [362, 298] on button "Call" at bounding box center [330, 297] width 181 height 37
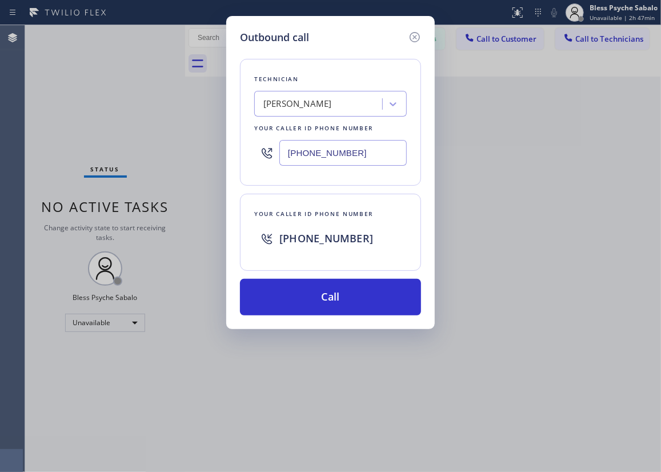
click at [545, 261] on div "Outbound call Technician Christopher Gonzales Your caller id phone number (951)…" at bounding box center [330, 236] width 661 height 472
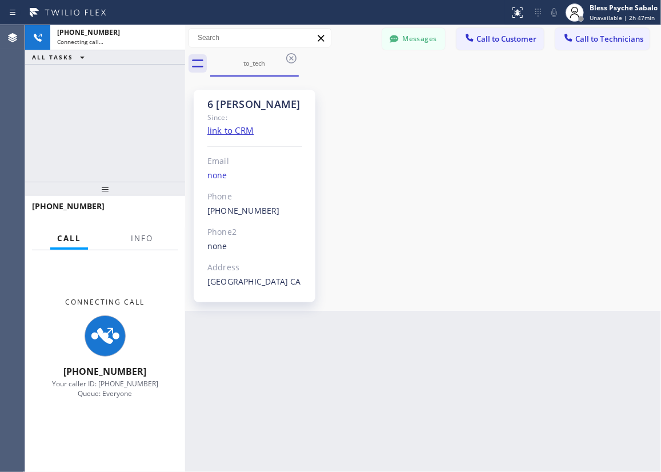
scroll to position [17254, 0]
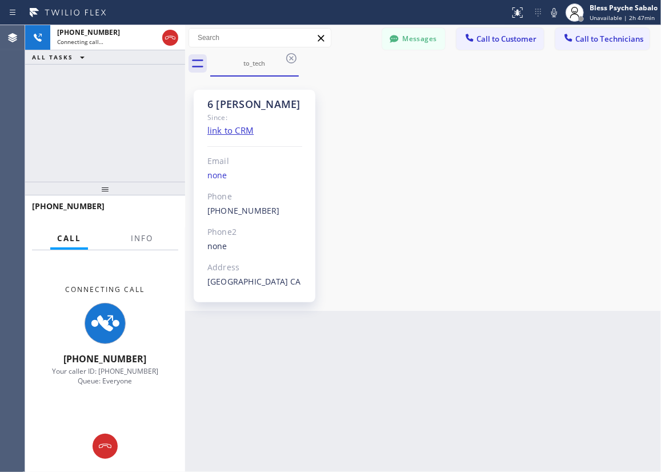
click at [330, 181] on div "6 OC Christopher Since: link to CRM Email none Phone (951) 751-8609 Outbound ca…" at bounding box center [423, 193] width 470 height 229
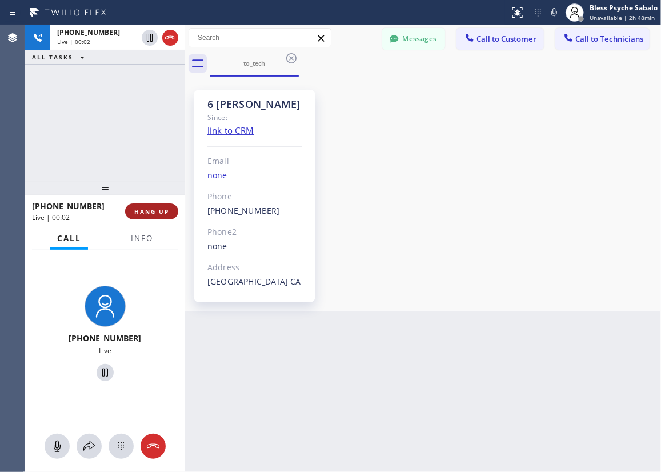
drag, startPoint x: 143, startPoint y: 209, endPoint x: 650, endPoint y: 327, distance: 520.6
click at [143, 209] on span "HANG UP" at bounding box center [151, 211] width 35 height 8
click at [342, 214] on div "6 OC Christopher Since: link to CRM Email none Phone (951) 751-8609 Outbound ca…" at bounding box center [423, 193] width 470 height 229
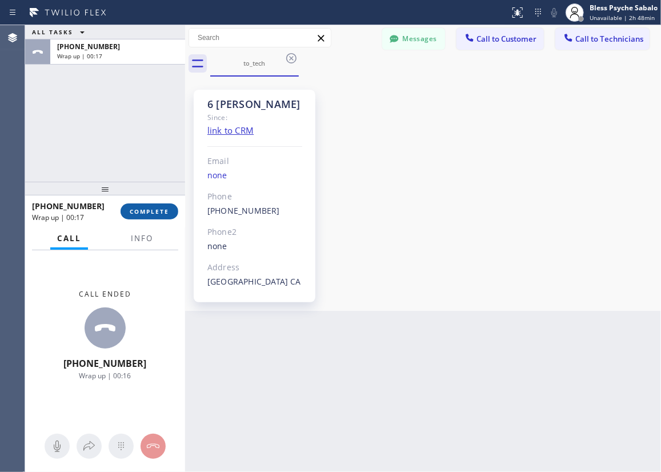
click at [127, 207] on button "COMPLETE" at bounding box center [150, 211] width 58 height 16
click at [126, 162] on div "ALL TASKS ALL TASKS ACTIVE TASKS TASKS IN WRAP UP +19517518609 Wrap up | 00:17" at bounding box center [105, 103] width 160 height 157
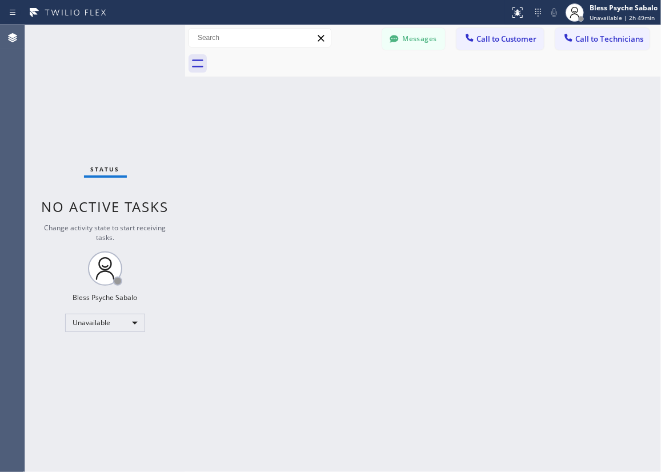
drag, startPoint x: 256, startPoint y: 154, endPoint x: 330, endPoint y: 50, distance: 127.5
click at [256, 154] on div "Back to Dashboard Change Sender ID Customers Technicians AM Anthony Matthews 08…" at bounding box center [423, 248] width 476 height 447
click at [430, 97] on div "Back to Dashboard Change Sender ID Customers Technicians AM Anthony Matthews 08…" at bounding box center [423, 248] width 476 height 447
click at [432, 45] on button "Messages" at bounding box center [413, 39] width 63 height 22
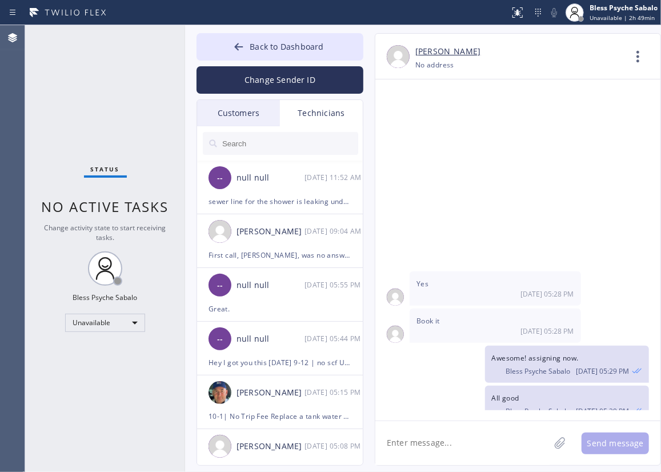
drag, startPoint x: 321, startPoint y: 103, endPoint x: 314, endPoint y: 125, distance: 22.4
click at [321, 105] on div "Technicians" at bounding box center [321, 113] width 83 height 26
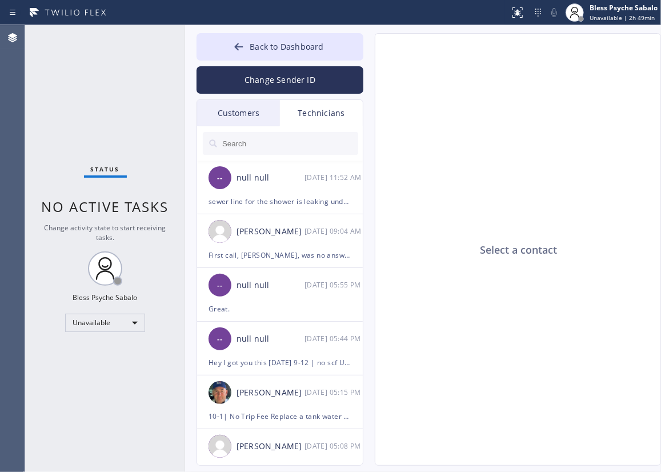
click at [311, 129] on div at bounding box center [280, 143] width 167 height 34
click at [312, 135] on input "text" at bounding box center [289, 143] width 137 height 23
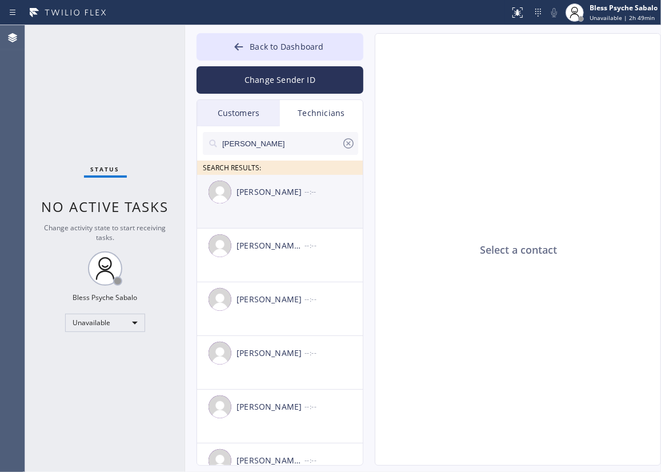
type input "chris"
click at [262, 229] on li "Christopher Gonzales --:--" at bounding box center [280, 256] width 167 height 54
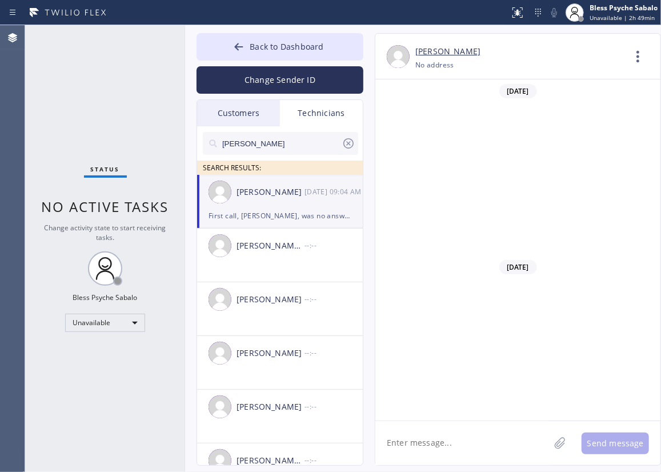
click at [438, 436] on textarea at bounding box center [462, 443] width 174 height 44
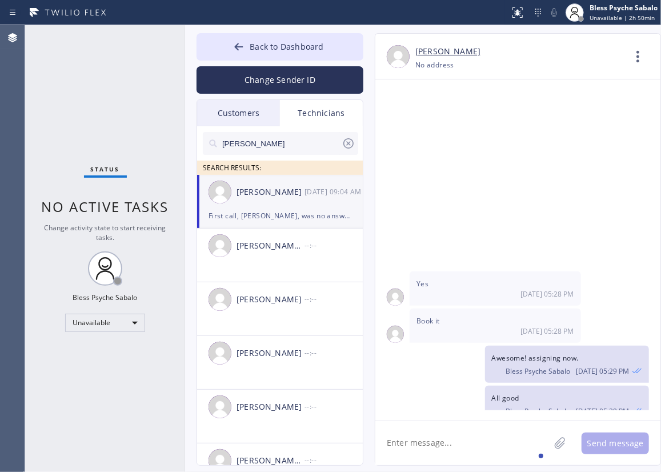
click at [400, 440] on textarea at bounding box center [462, 443] width 174 height 44
paste textarea "Parviz Yegani"
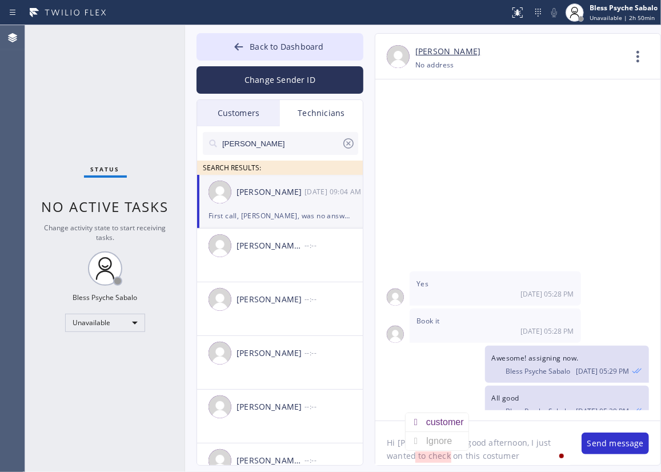
drag, startPoint x: 442, startPoint y: 430, endPoint x: 449, endPoint y: 453, distance: 24.6
click at [442, 431] on div "customer" at bounding box center [447, 422] width 42 height 18
click at [450, 455] on textarea "Hi Chris, good afternoon, I just wanted to check on this customer Parviz Yegani" at bounding box center [472, 443] width 195 height 44
click at [522, 452] on textarea "Hi Chris, good afternoon, I just wanted to check on this customer, Parviz Yegani" at bounding box center [472, 443] width 195 height 44
click at [492, 452] on textarea "Hi Chris, good afternoon, I just wanted to check on this customer, Parviz Yegan…" at bounding box center [472, 443] width 195 height 44
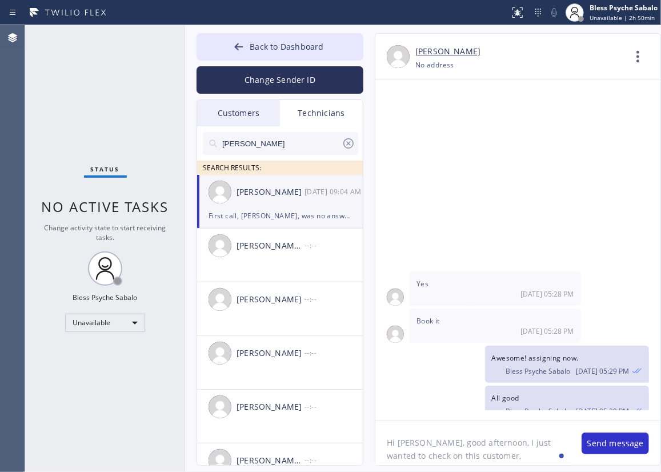
click at [516, 458] on textarea "Hi Chris, good afternoon, I just wanted to check on this customer, Parviz Yegan…" at bounding box center [472, 443] width 195 height 44
paste textarea "RQMN83"
click at [509, 457] on textarea "Hi Chris, good afternoon, I just wanted to check on this customer, Parviz Yegan…" at bounding box center [472, 443] width 195 height 44
click at [508, 456] on textarea "Hi Chris, good afternoon, I just wanted to check on this customer, Parviz Yegan…" at bounding box center [472, 443] width 195 height 44
click at [552, 456] on textarea "Hi Chris, good afternoon, I just wanted to check on this customer, Parviz Yegan…" at bounding box center [472, 443] width 195 height 44
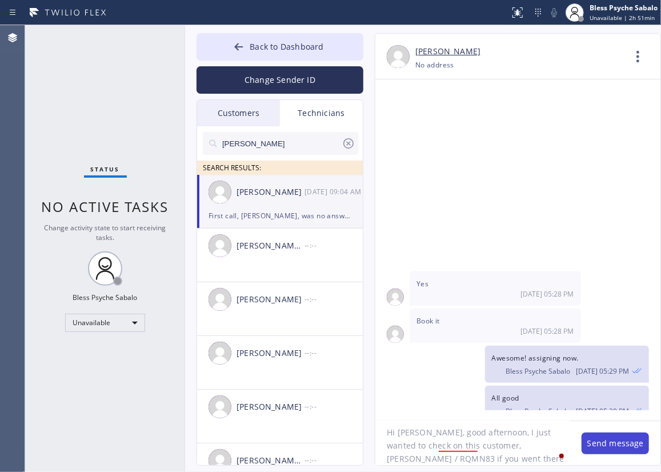
scroll to position [23, 0]
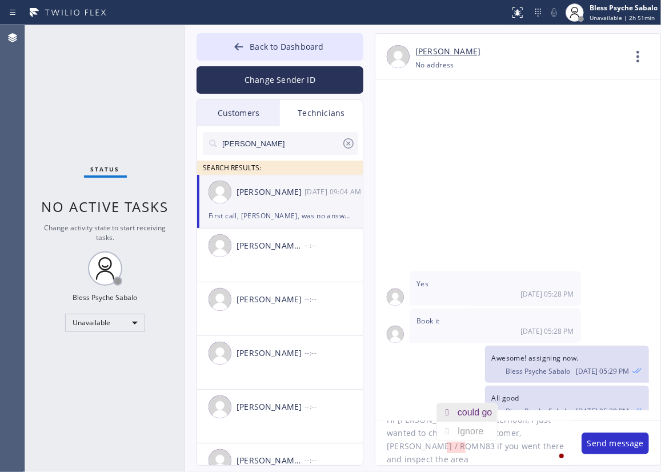
click at [474, 409] on div "could go" at bounding box center [477, 412] width 39 height 18
click at [493, 456] on textarea "Hi Chris, good afternoon, I just wanted to check on this customer, Parviz Yegan…" at bounding box center [472, 443] width 195 height 44
click at [408, 457] on textarea "Hi Chris, good afternoon, I just wanted to check on this customer, Parviz Yegan…" at bounding box center [472, 443] width 195 height 44
click at [527, 458] on textarea "Hi Chris, good afternoon, I just wanted to check on this customer, Parviz Yegan…" at bounding box center [472, 443] width 195 height 44
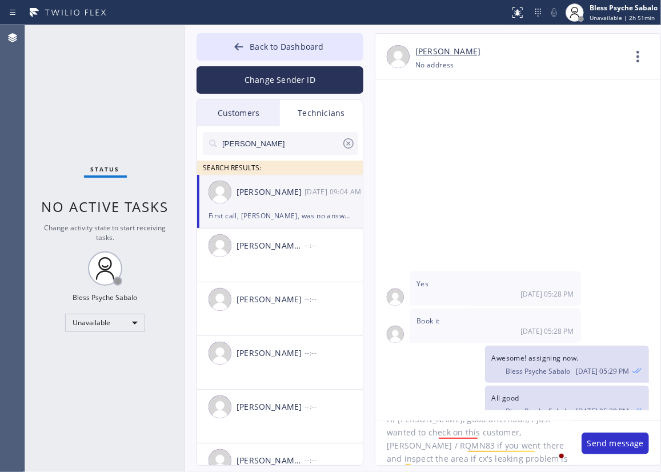
click at [536, 458] on textarea "Hi Chris, good afternoon, I just wanted to check on this customer, Parviz Yegan…" at bounding box center [472, 443] width 195 height 44
drag, startPoint x: 532, startPoint y: 446, endPoint x: 538, endPoint y: 446, distance: 6.9
click at [532, 445] on textarea "Hi Chris, good afternoon, I just wanted to check on this customer, Parviz Yegan…" at bounding box center [472, 443] width 195 height 44
click at [536, 413] on div "plumbing" at bounding box center [534, 412] width 42 height 18
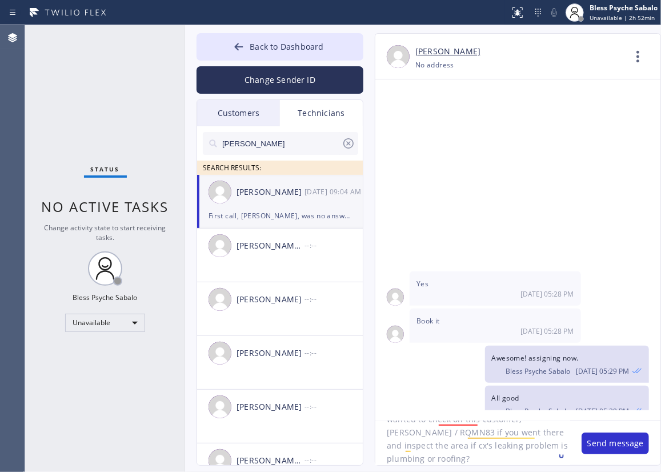
click at [533, 453] on textarea "Hi Chris, good afternoon, I just wanted to check on this customer, Parviz Yegan…" at bounding box center [472, 443] width 195 height 44
type textarea "Hi Chris, good afternoon, I just wanted to check on this customer, Parviz Yegan…"
click at [599, 445] on button "Send message" at bounding box center [615, 444] width 67 height 22
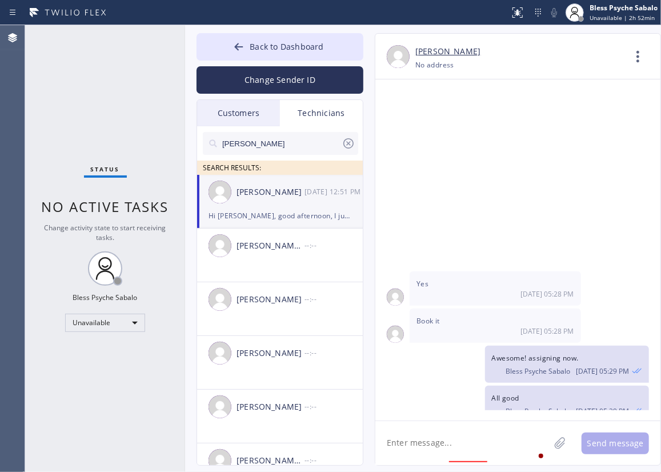
scroll to position [17338, 0]
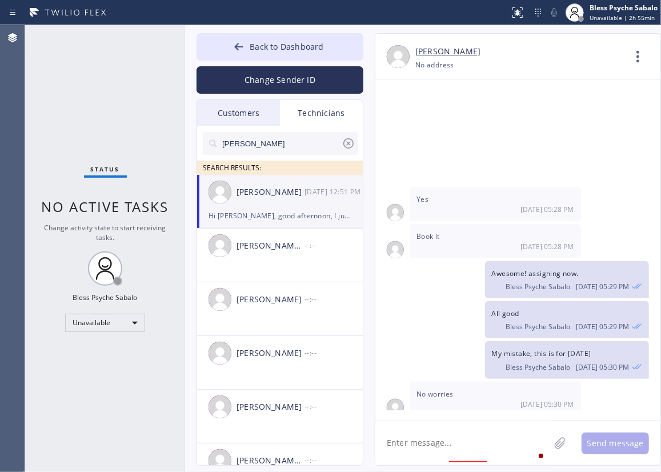
drag, startPoint x: 506, startPoint y: 347, endPoint x: 531, endPoint y: 385, distance: 44.9
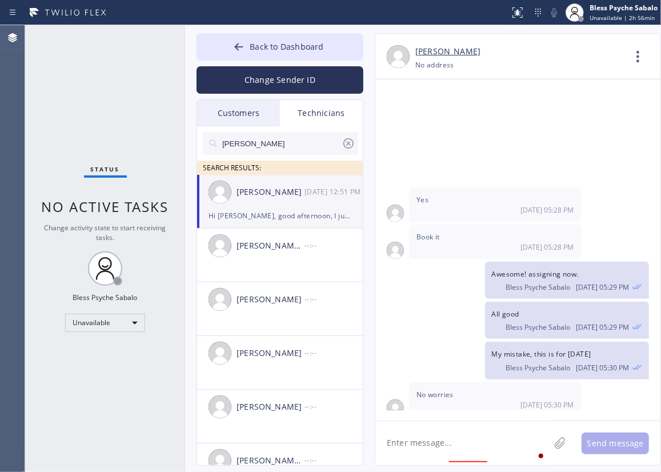
drag, startPoint x: 415, startPoint y: 238, endPoint x: 378, endPoint y: 18, distance: 222.5
click at [415, 419] on div "[DATE]" at bounding box center [517, 430] width 285 height 23
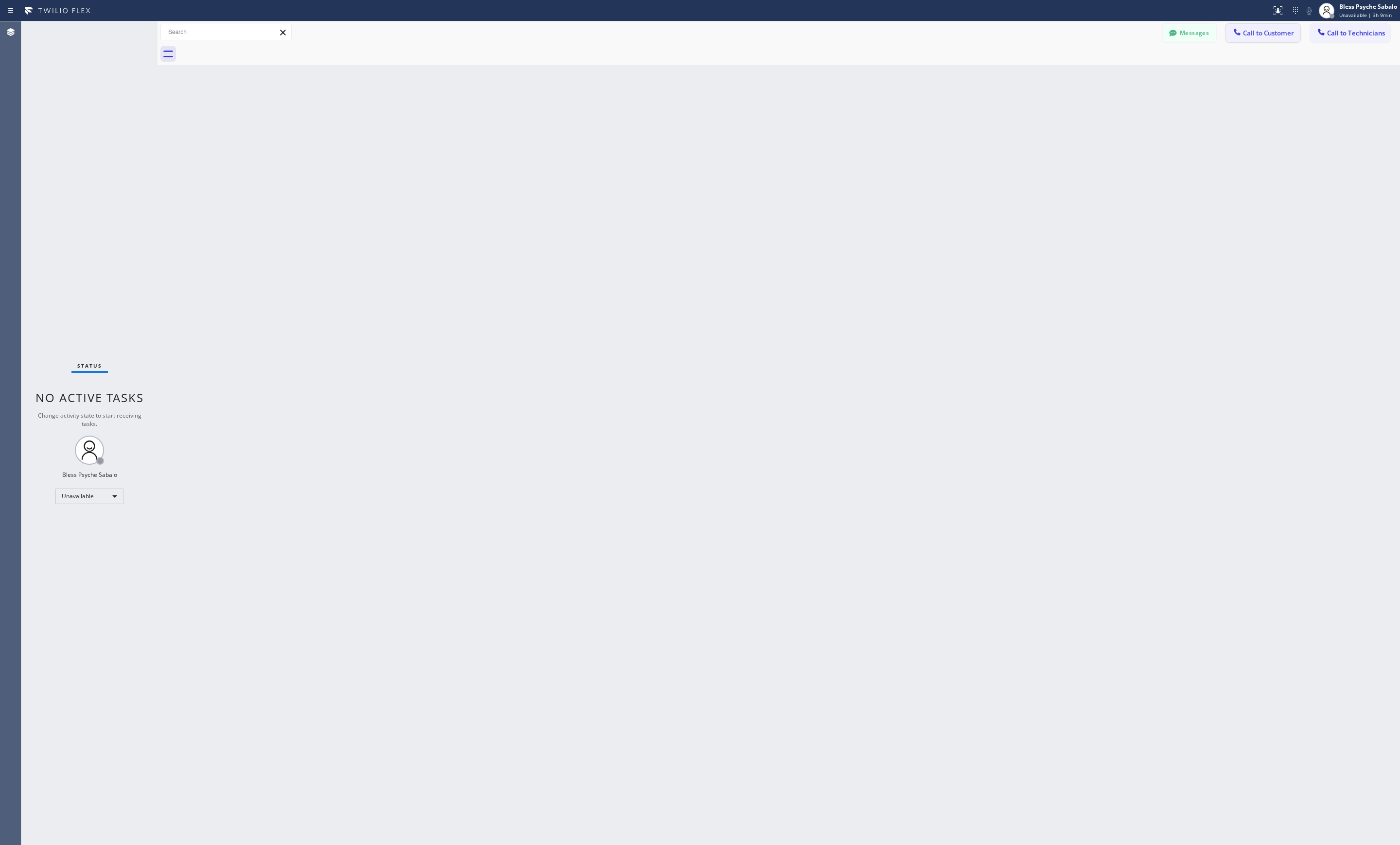
click at [1261, 28] on button "Call to Customer" at bounding box center [1262, 33] width 74 height 19
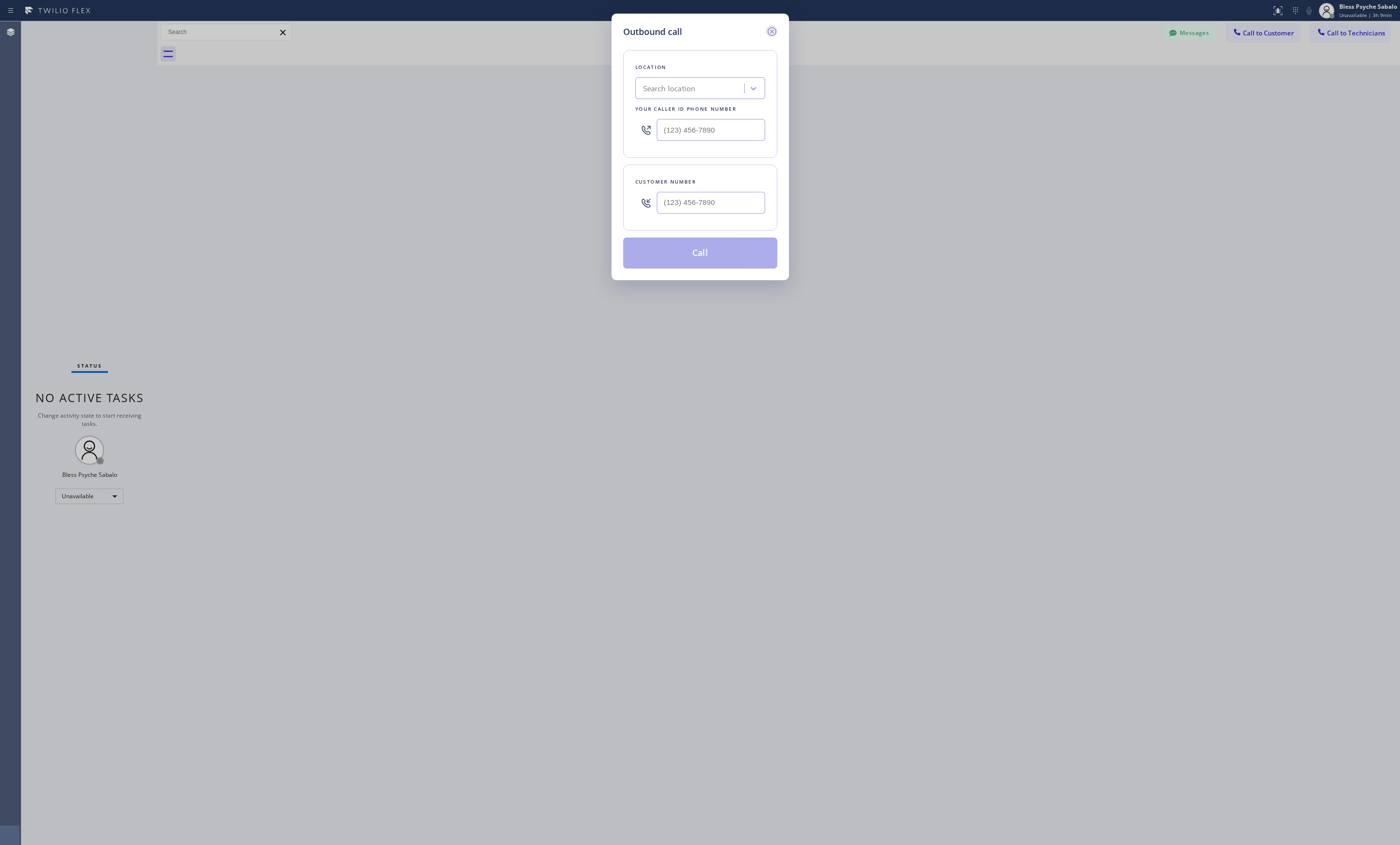
click at [776, 31] on icon at bounding box center [771, 31] width 9 height 9
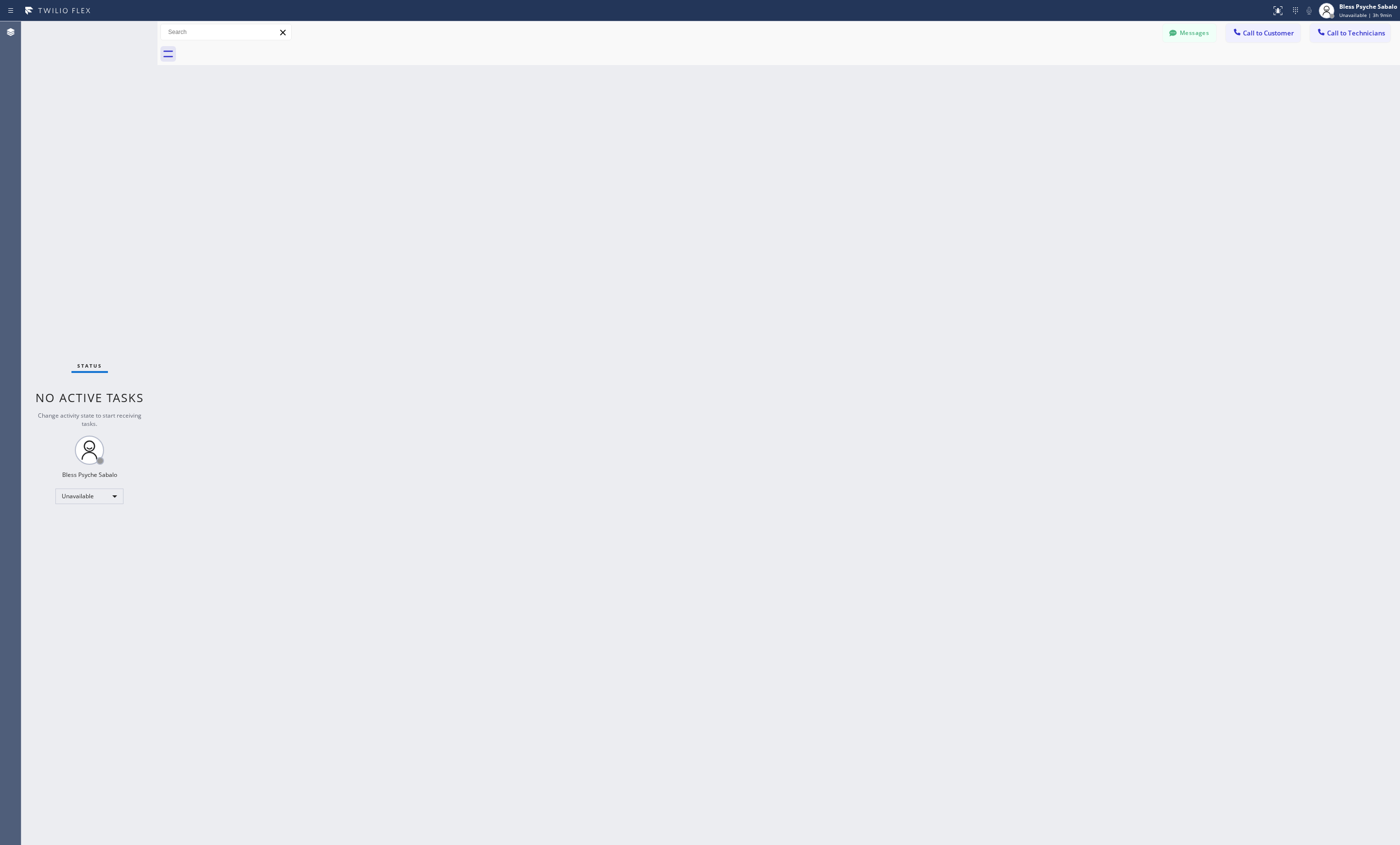
drag, startPoint x: 1329, startPoint y: 39, endPoint x: 1319, endPoint y: 43, distance: 10.8
click at [1332, 37] on button "Call to Technicians" at bounding box center [1350, 33] width 80 height 19
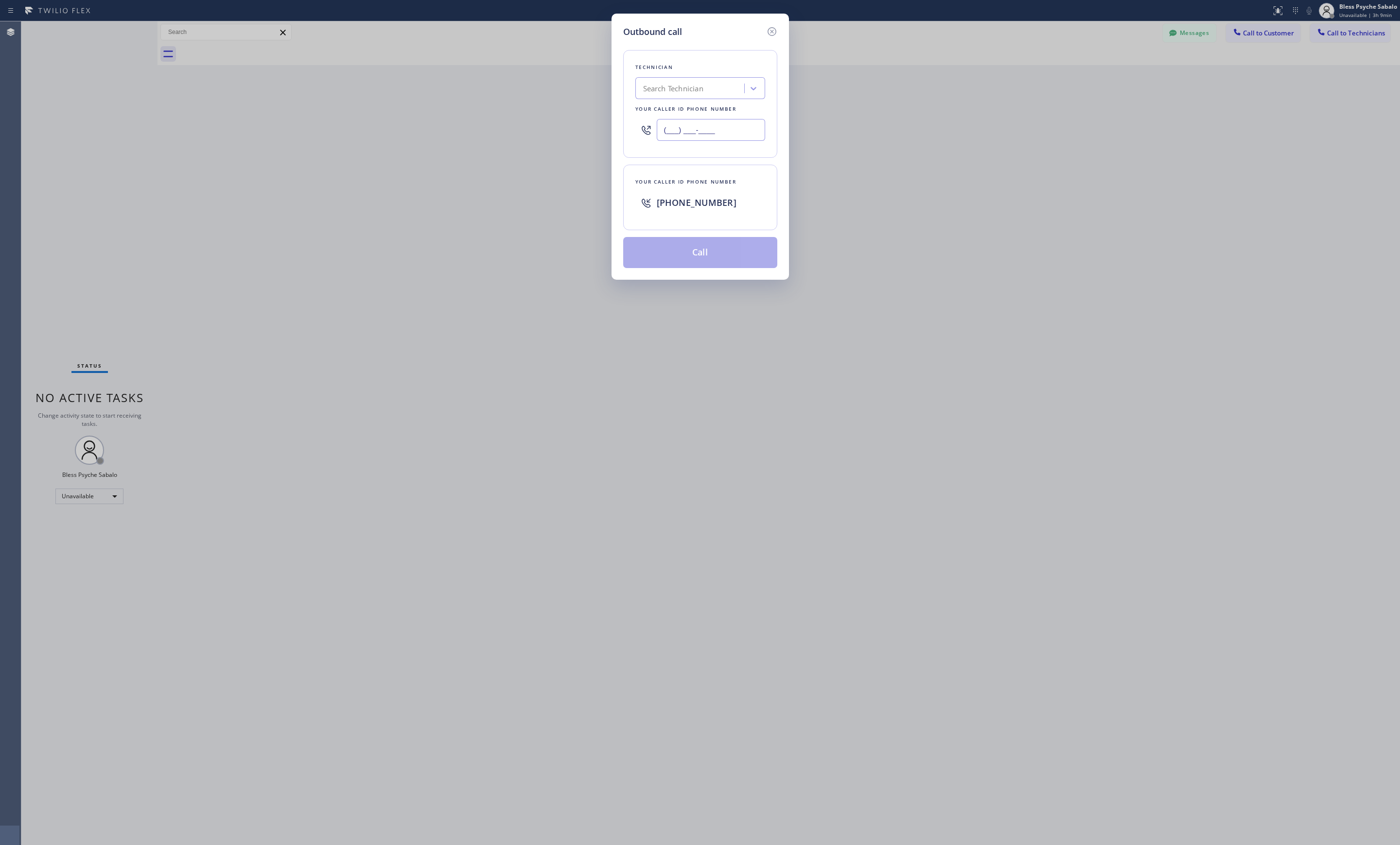
click at [700, 136] on input "(___) ___-____" at bounding box center [710, 130] width 108 height 22
paste input "661) 666-0028"
type input "[PHONE_NUMBER]"
click at [712, 249] on button "Call" at bounding box center [700, 252] width 154 height 31
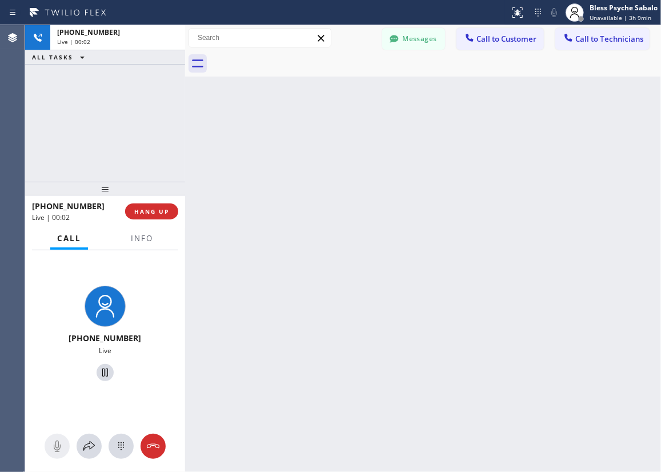
click at [438, 197] on div "Back to Dashboard Change Sender ID Customers Technicians AM [PERSON_NAME] [DATE…" at bounding box center [423, 248] width 476 height 447
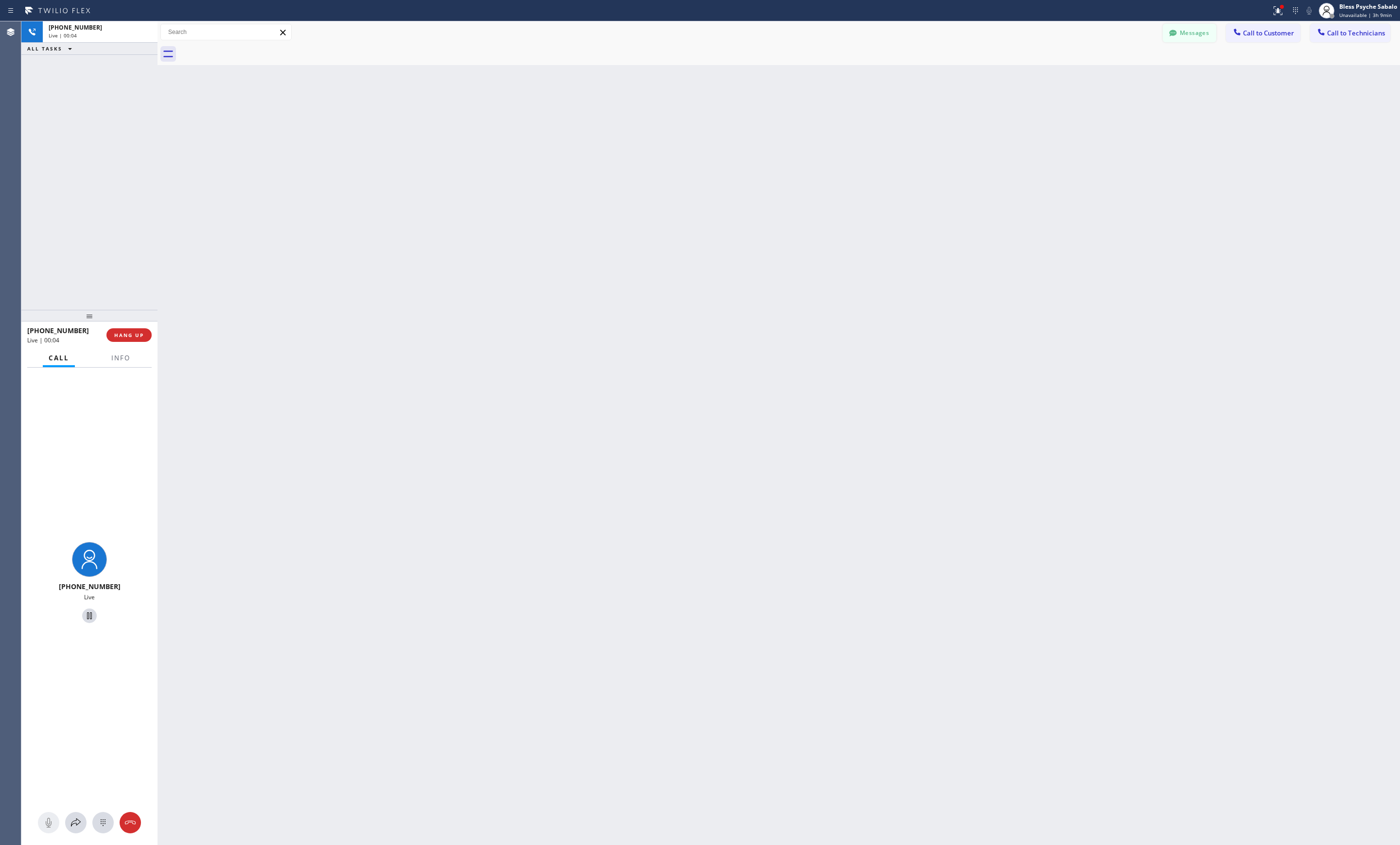
click at [1193, 37] on button "Messages" at bounding box center [1189, 33] width 54 height 19
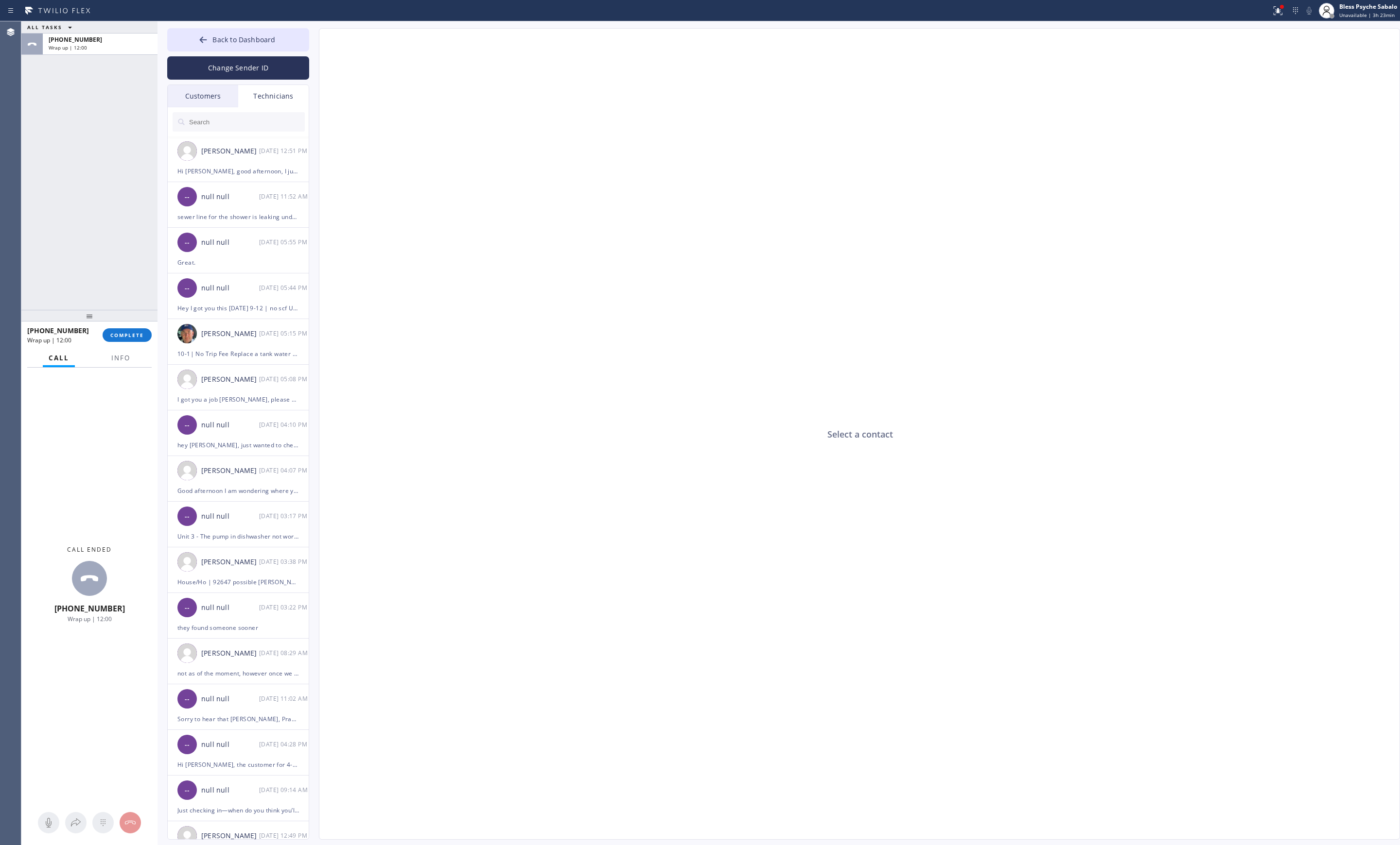
drag, startPoint x: 460, startPoint y: 181, endPoint x: 434, endPoint y: 172, distance: 27.5
click at [459, 181] on div "Select a contact" at bounding box center [859, 434] width 1081 height 812
click at [119, 341] on button "COMPLETE" at bounding box center [128, 335] width 49 height 14
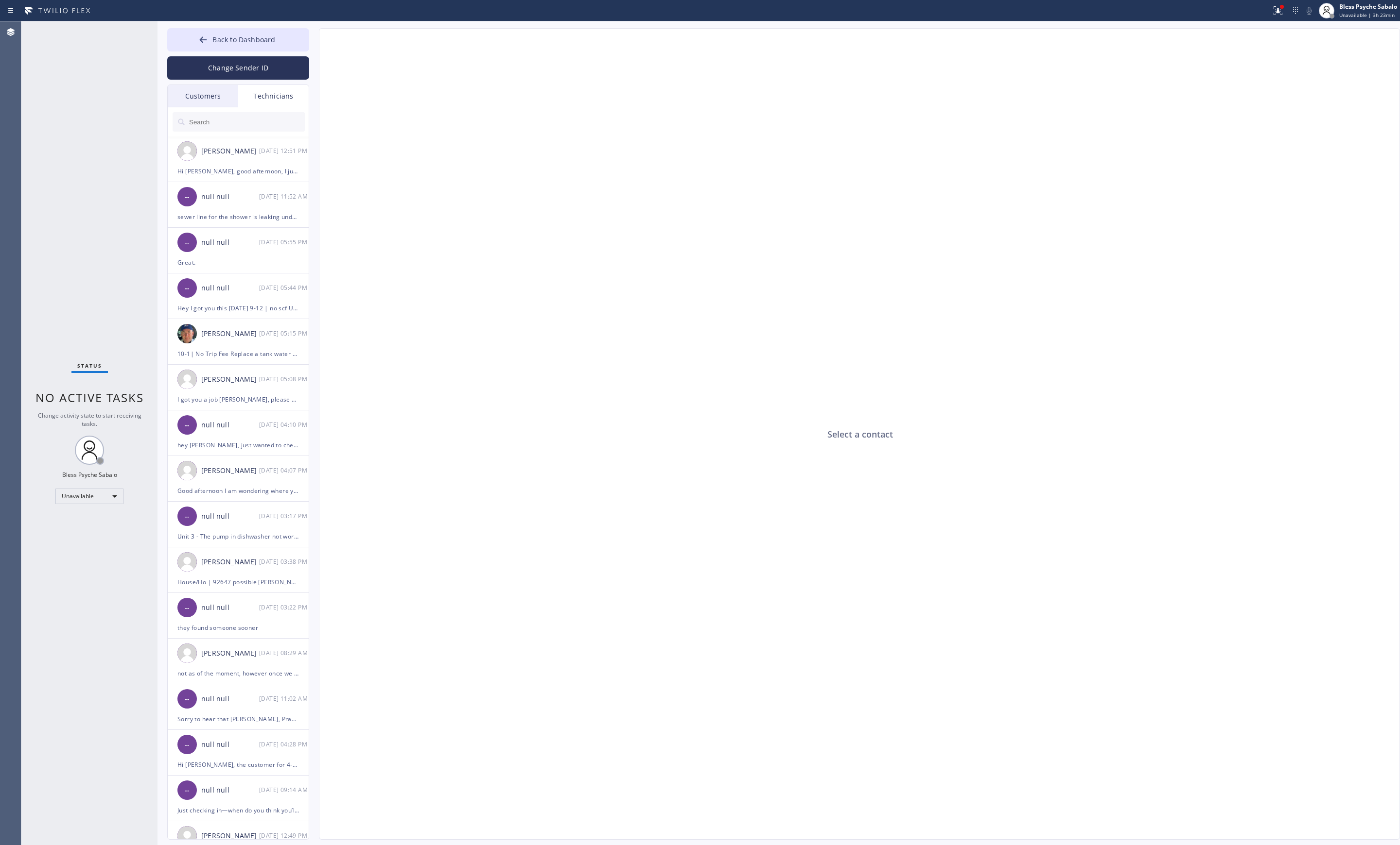
drag, startPoint x: 290, startPoint y: 107, endPoint x: 282, endPoint y: 110, distance: 8.5
click at [290, 107] on div "Technicians" at bounding box center [273, 96] width 71 height 22
drag, startPoint x: 277, startPoint y: 103, endPoint x: 274, endPoint y: 107, distance: 5.0
click at [277, 101] on div "Technicians" at bounding box center [273, 96] width 71 height 22
click at [265, 124] on input "text" at bounding box center [246, 122] width 117 height 20
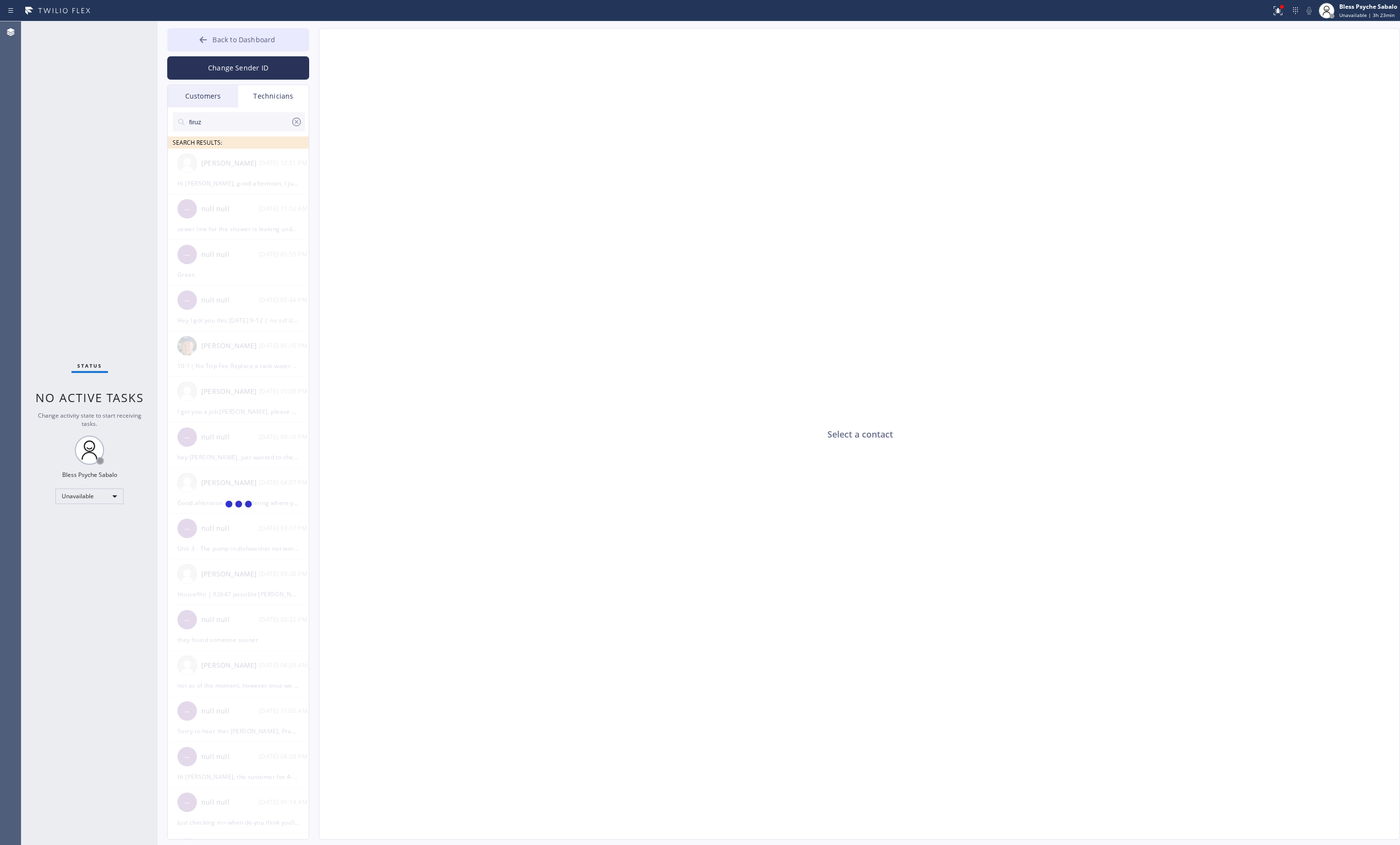
type input "firuz"
click at [248, 189] on li "Firuz Dadadzhanov --:--" at bounding box center [238, 172] width 142 height 46
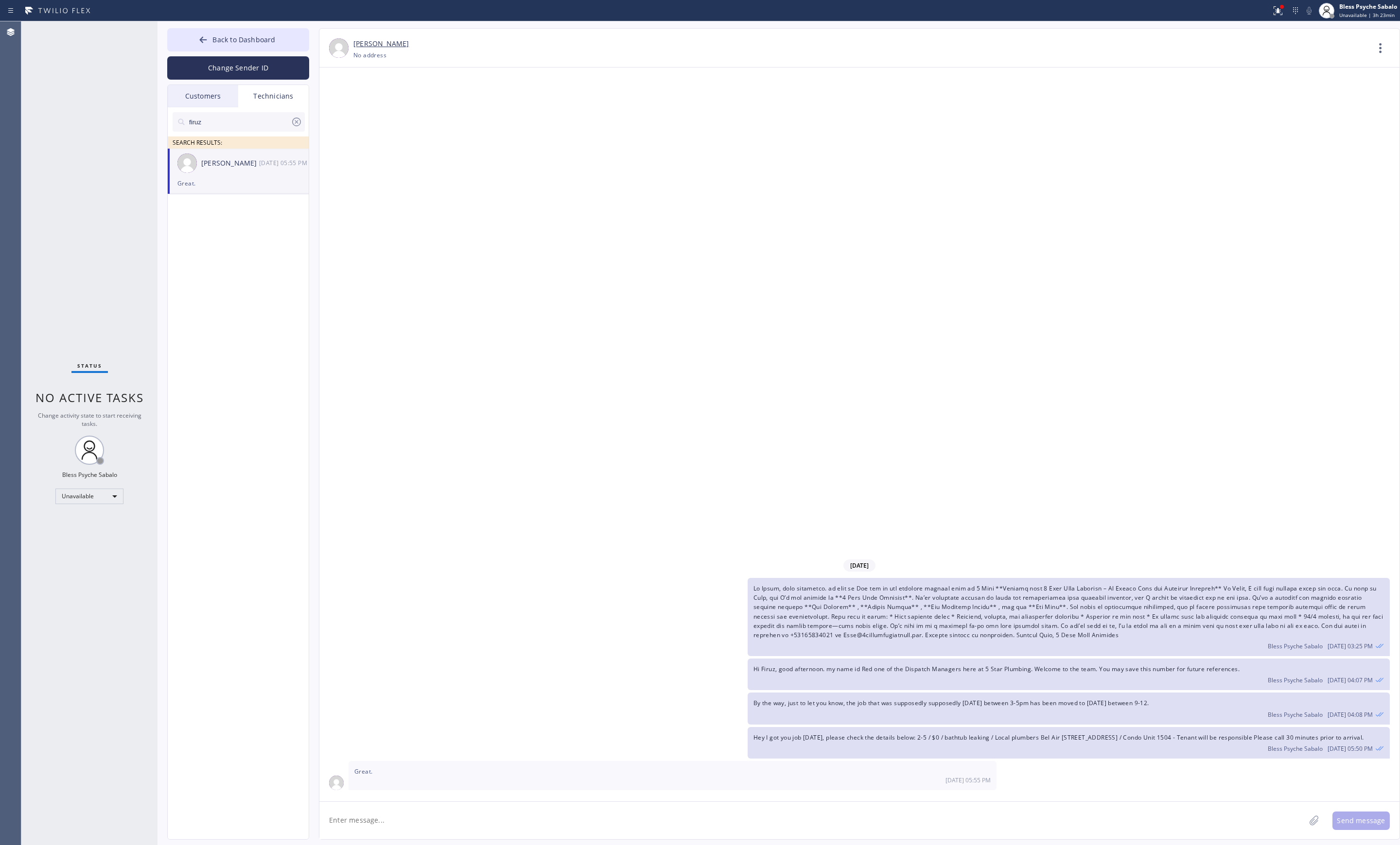
click at [432, 813] on textarea at bounding box center [811, 821] width 986 height 37
click at [346, 823] on textarea "Hi Firuz," at bounding box center [821, 821] width 1004 height 37
drag, startPoint x: 346, startPoint y: 823, endPoint x: 510, endPoint y: 814, distance: 164.2
click at [510, 814] on textarea "Hi Firuz," at bounding box center [821, 821] width 1004 height 37
click at [500, 821] on textarea "Hi Firuz, the appointment has been schedule tomorroe" at bounding box center [821, 821] width 1004 height 37
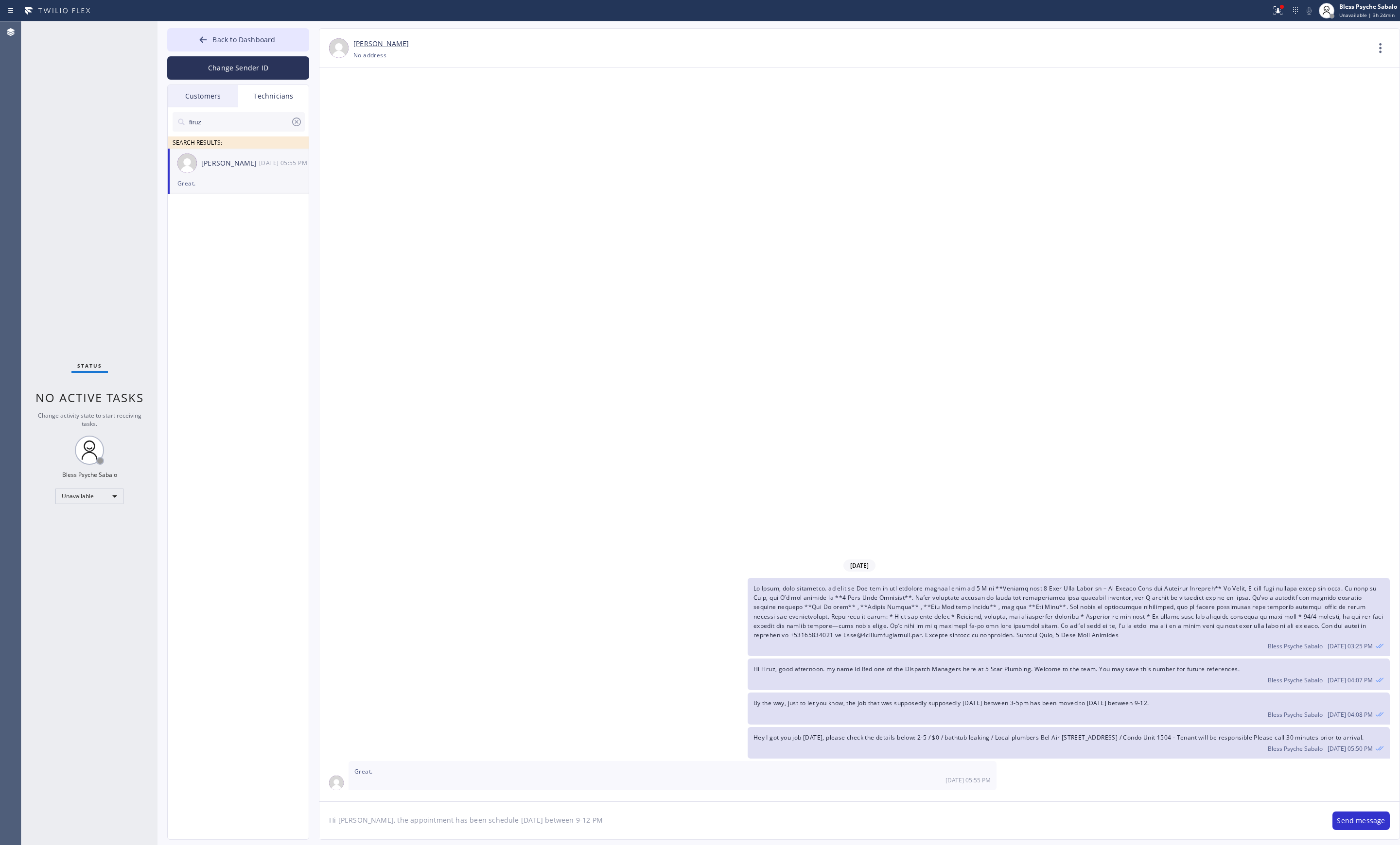
type textarea "Hi Firuz, the appointment has been schedule tomorrow between 9-12 PM"
click at [588, 827] on textarea "Hi Firuz, the appointment has been schedule tomorrow between 9-12 PM" at bounding box center [821, 821] width 1004 height 37
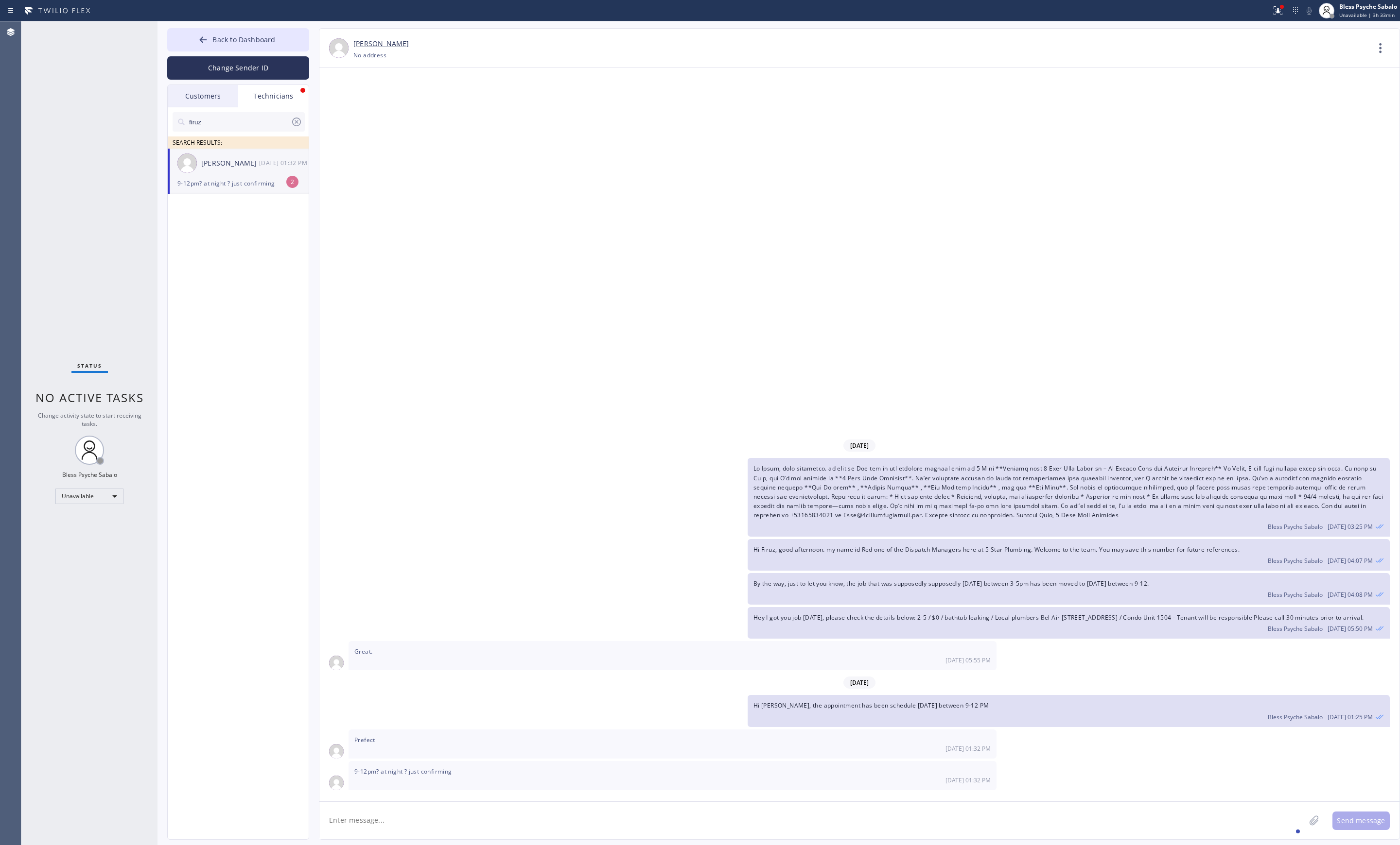
click at [349, 822] on textarea at bounding box center [811, 821] width 986 height 37
type textarea "AM sorry"
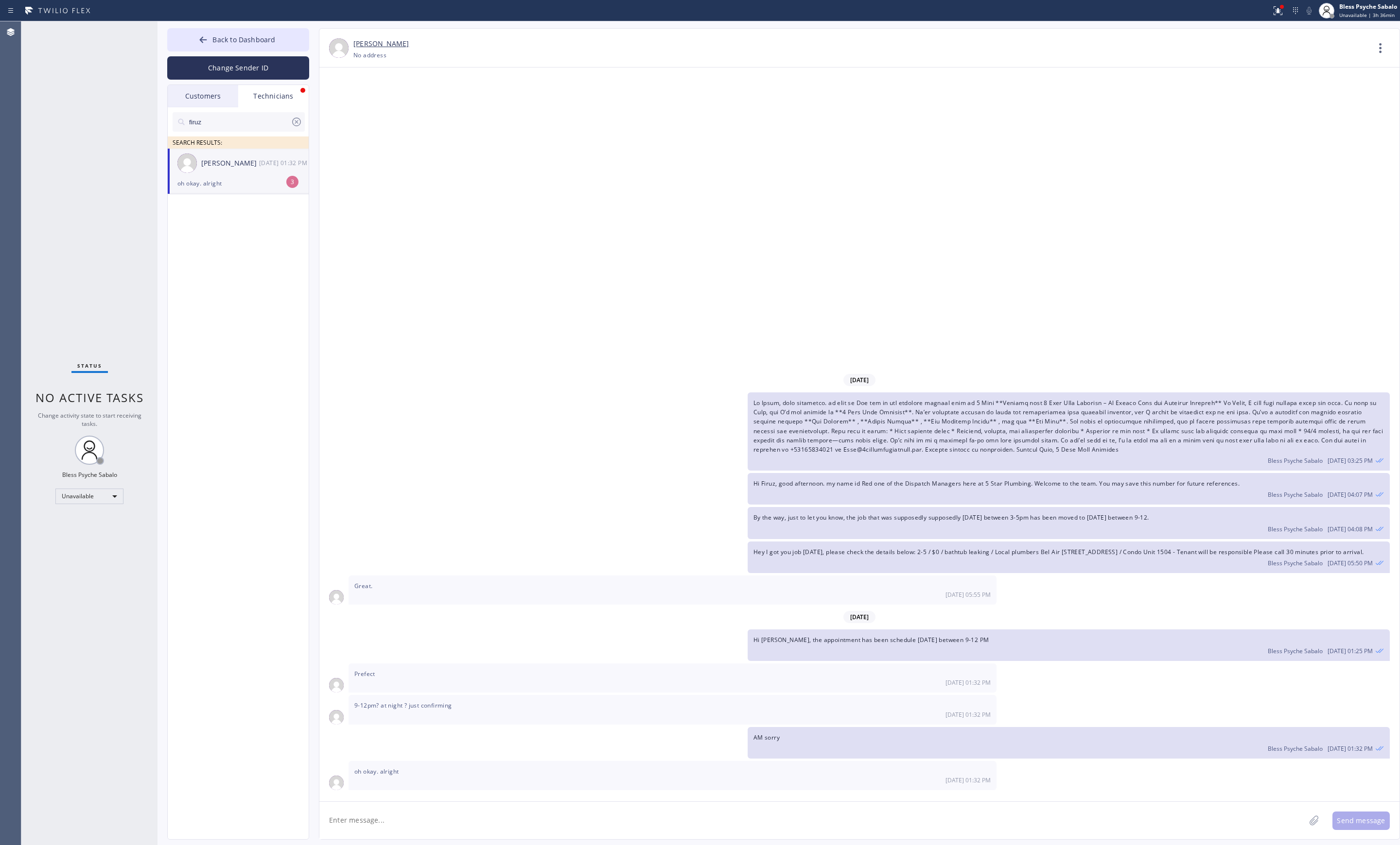
click at [509, 805] on textarea at bounding box center [811, 821] width 986 height 37
click at [263, 178] on div "oh okay. alright" at bounding box center [238, 183] width 122 height 11
click at [275, 101] on div "Technicians" at bounding box center [273, 96] width 71 height 22
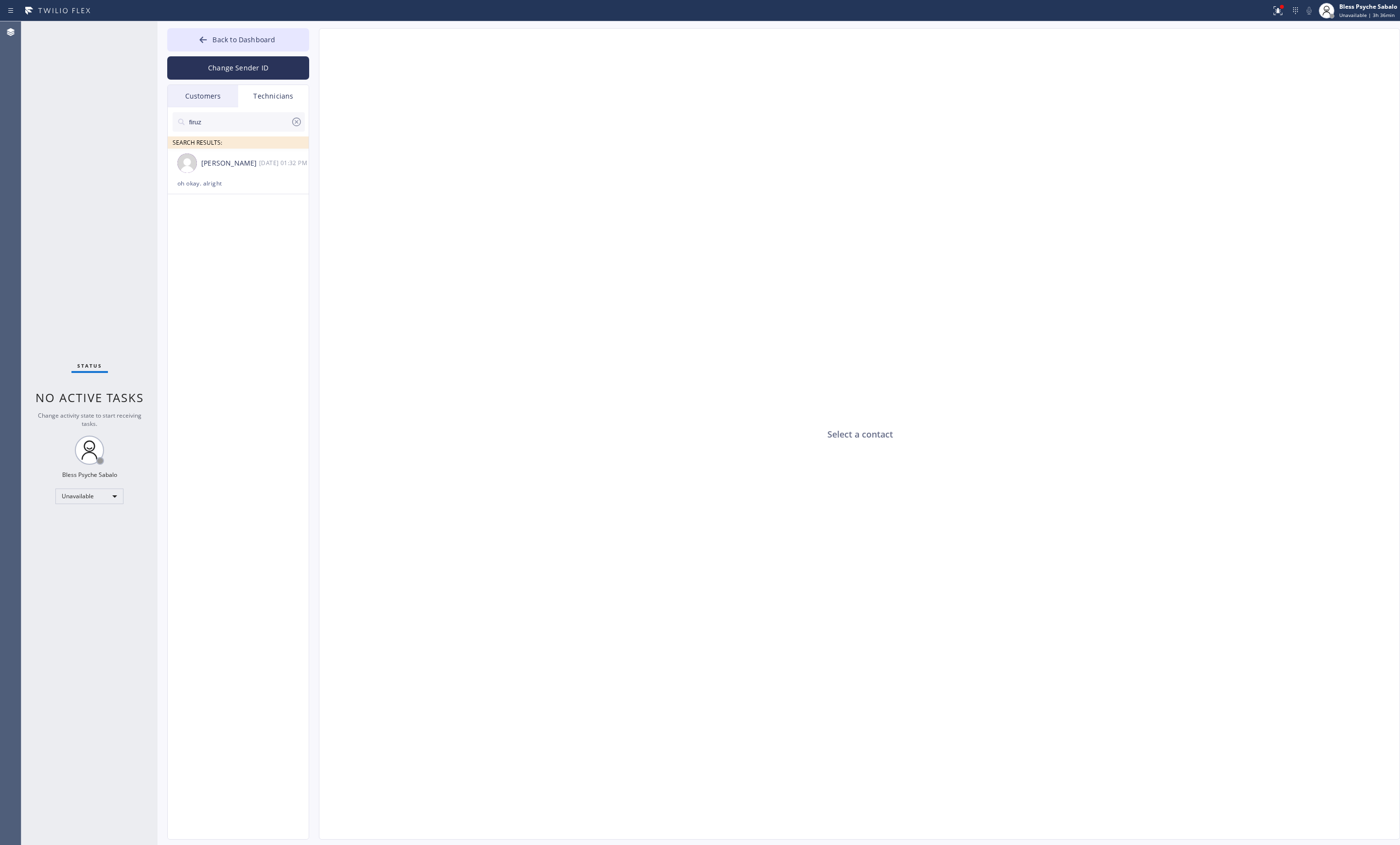
drag, startPoint x: 267, startPoint y: 119, endPoint x: 276, endPoint y: 117, distance: 9.2
click at [270, 117] on input "firuz" at bounding box center [239, 122] width 103 height 20
click at [296, 121] on icon at bounding box center [296, 122] width 9 height 9
click at [292, 115] on input "text" at bounding box center [246, 122] width 117 height 20
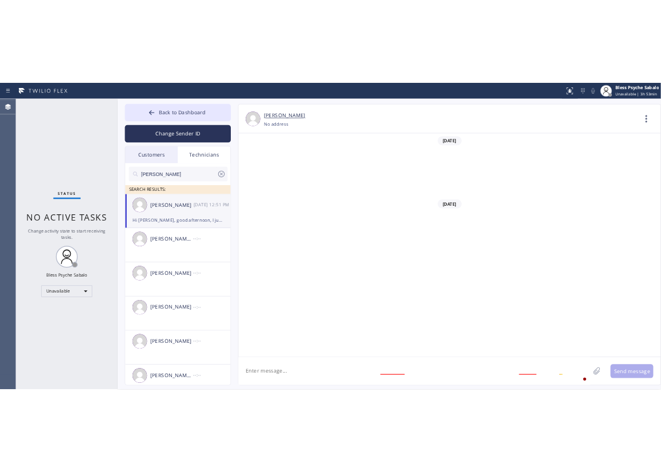
scroll to position [13793, 0]
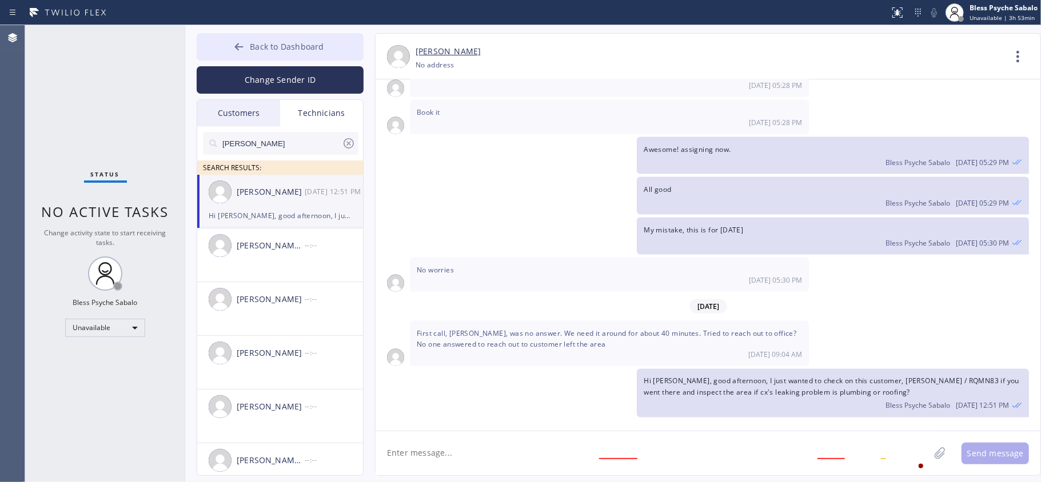
click at [267, 53] on button "Back to Dashboard" at bounding box center [280, 46] width 167 height 27
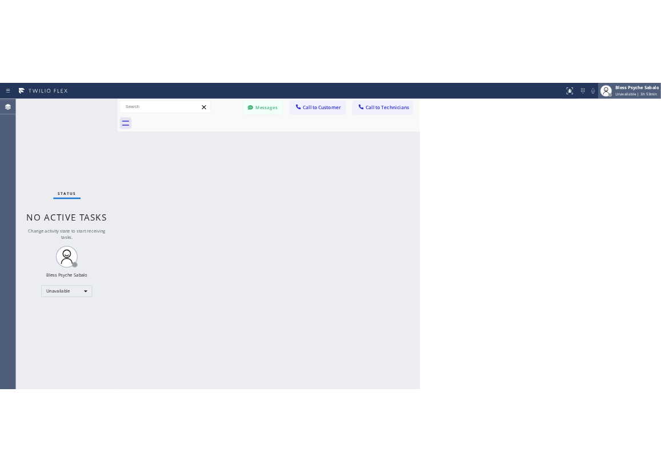
scroll to position [17338, 0]
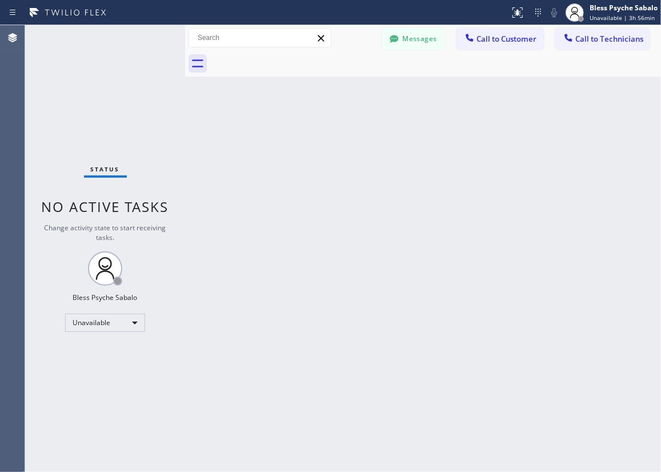
drag, startPoint x: 289, startPoint y: 300, endPoint x: 627, endPoint y: 270, distance: 339.7
click at [289, 300] on div "Back to Dashboard Change Sender ID Customers Technicians AM [PERSON_NAME] [DATE…" at bounding box center [423, 248] width 476 height 447
drag, startPoint x: 254, startPoint y: 344, endPoint x: 265, endPoint y: 327, distance: 20.6
click at [257, 341] on div "Back to Dashboard Change Sender ID Customers Technicians AM [PERSON_NAME] [DATE…" at bounding box center [423, 248] width 476 height 447
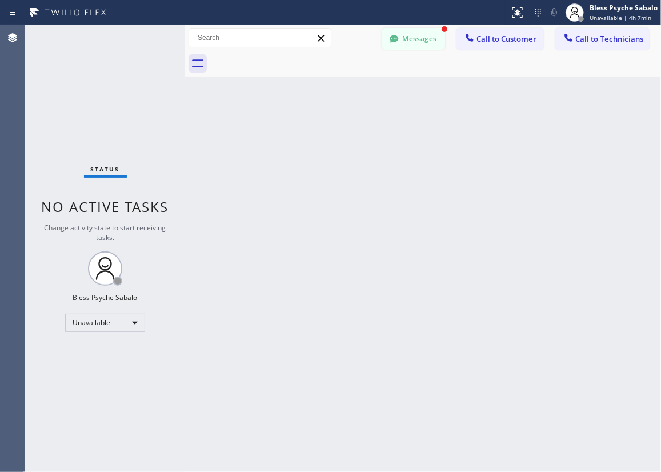
click at [424, 35] on button "Messages" at bounding box center [413, 39] width 63 height 22
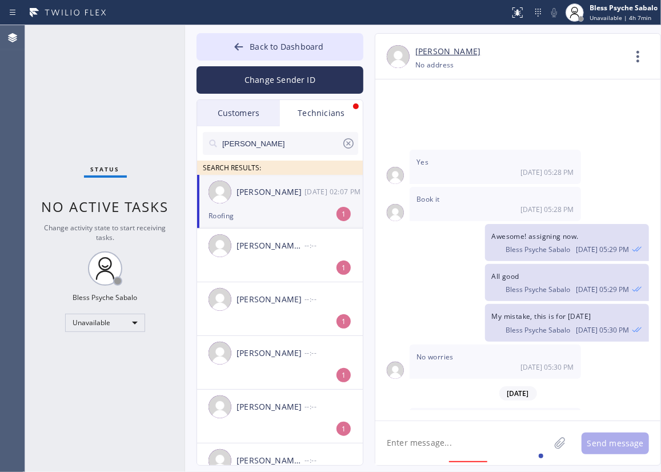
click at [284, 222] on div "Roofing" at bounding box center [280, 215] width 143 height 13
click at [450, 449] on textarea at bounding box center [462, 443] width 174 height 44
click at [185, 113] on div at bounding box center [185, 248] width 0 height 447
click at [81, 117] on div "Status No active tasks Change activity state to start receiving tasks. Bless Ps…" at bounding box center [105, 248] width 160 height 447
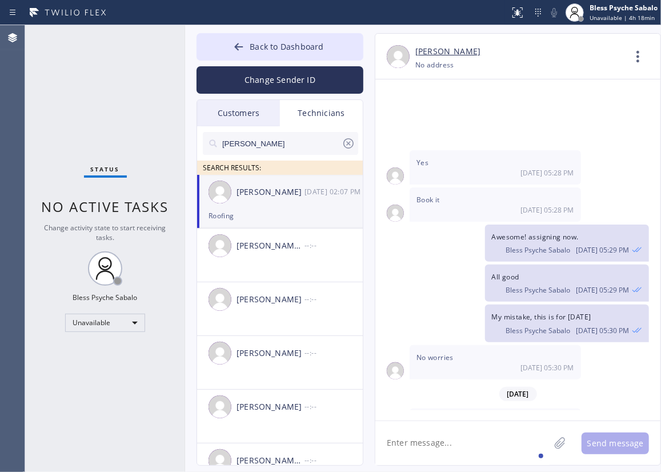
click at [155, 112] on div "Status No active tasks Change activity state to start receiving tasks. Bless Ps…" at bounding box center [105, 248] width 160 height 447
drag, startPoint x: 134, startPoint y: 91, endPoint x: 168, endPoint y: 91, distance: 34.3
click at [168, 91] on div "Status No active tasks Change activity state to start receiving tasks. Bless Ps…" at bounding box center [105, 248] width 160 height 447
click at [87, 106] on div "Status No active tasks Change activity state to start receiving tasks. Bless Ps…" at bounding box center [105, 248] width 160 height 447
click at [103, 94] on div "Status No active tasks Change activity state to start receiving tasks. Bless Ps…" at bounding box center [105, 248] width 160 height 447
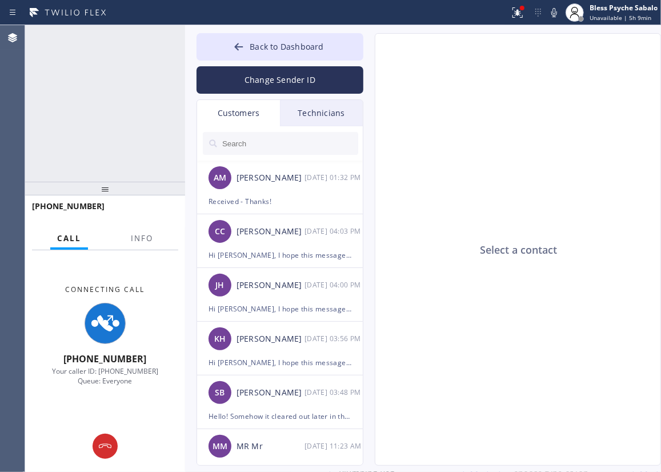
type input "(213) 255-6752"
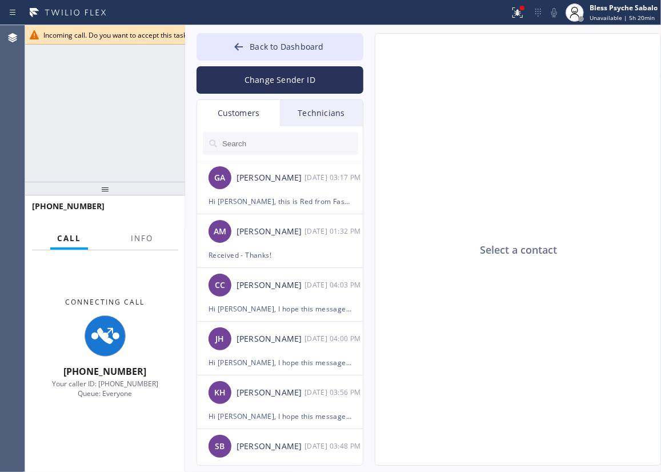
type input "(888) 909-0120"
type input "(213) 255-6752"
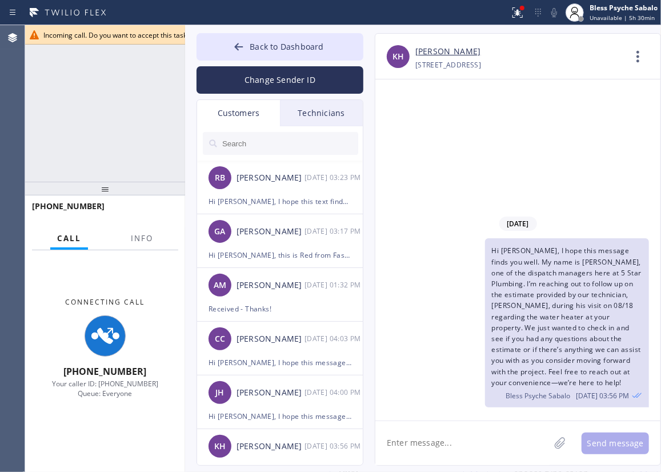
type input "(818) 797-9774"
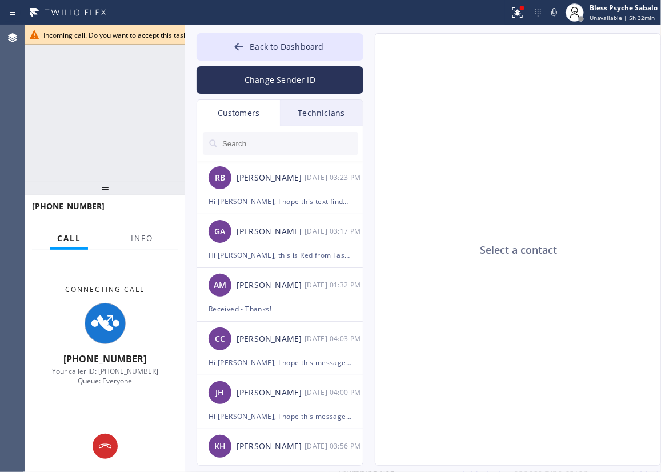
type input "(714) 583-6869"
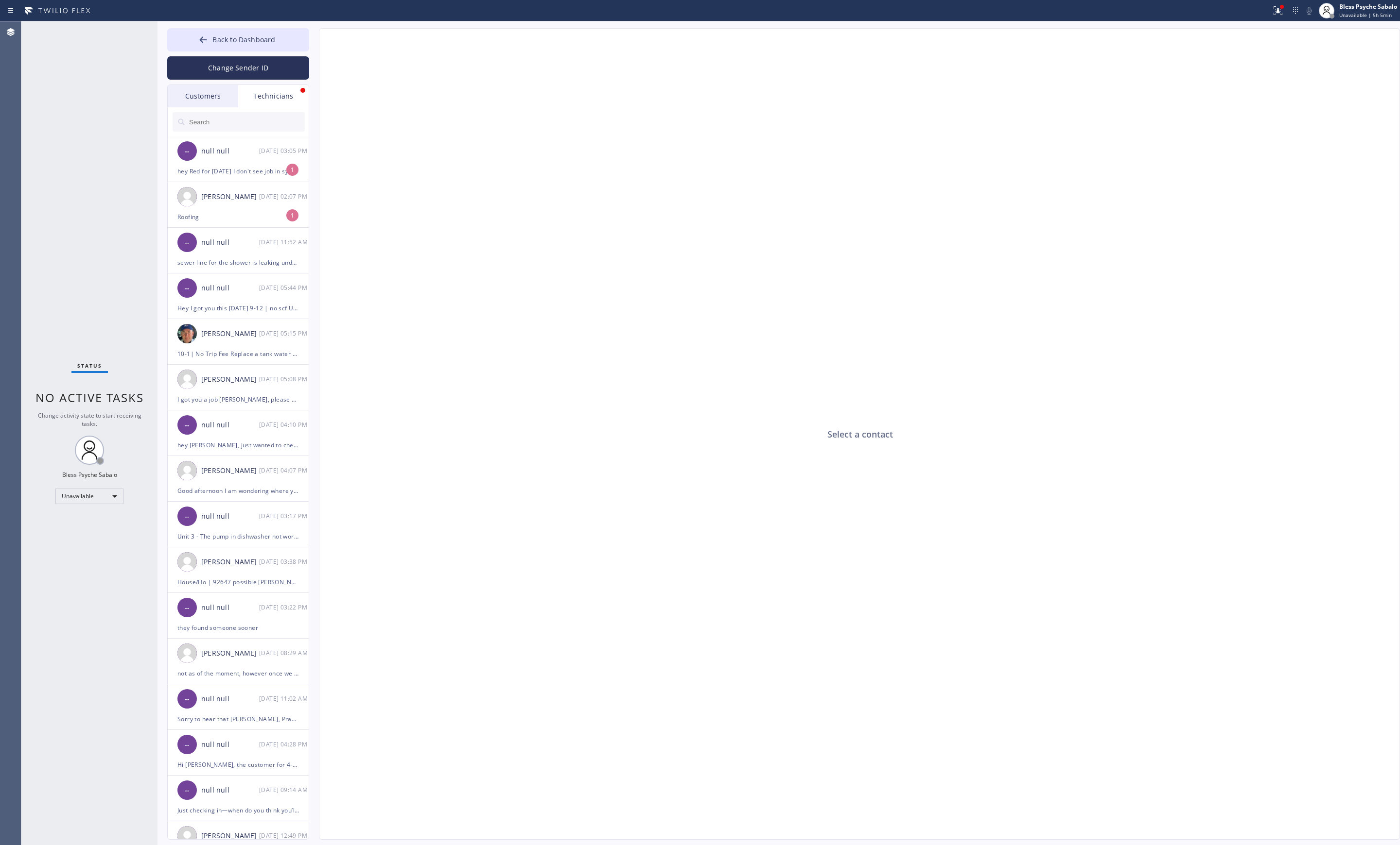
drag, startPoint x: 285, startPoint y: 156, endPoint x: 310, endPoint y: 171, distance: 29.2
click at [285, 156] on div "[DATE] 03:05 PM" at bounding box center [284, 150] width 50 height 11
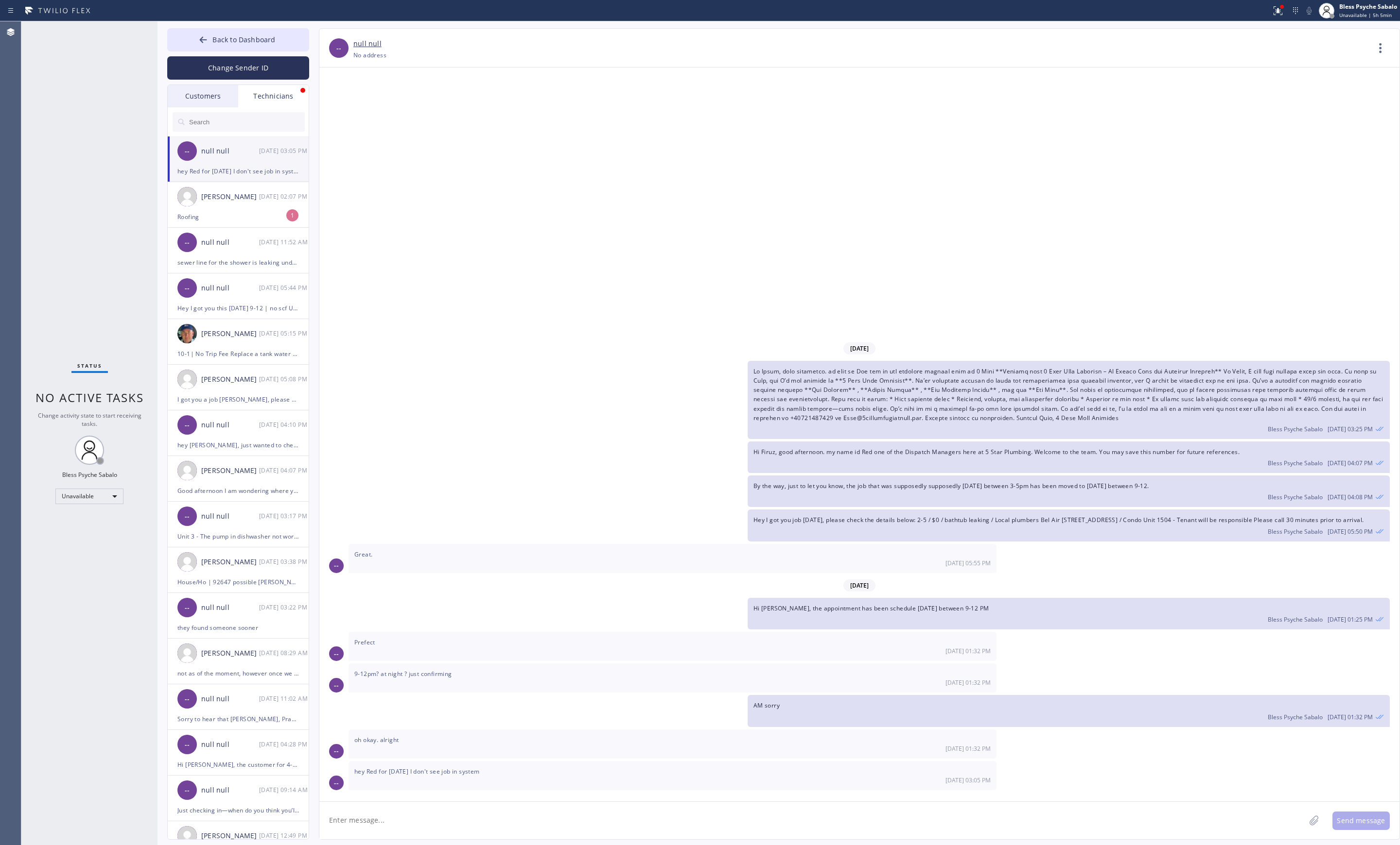
click at [476, 805] on textarea at bounding box center [811, 821] width 986 height 37
